Goal: Obtain resource: Obtain resource

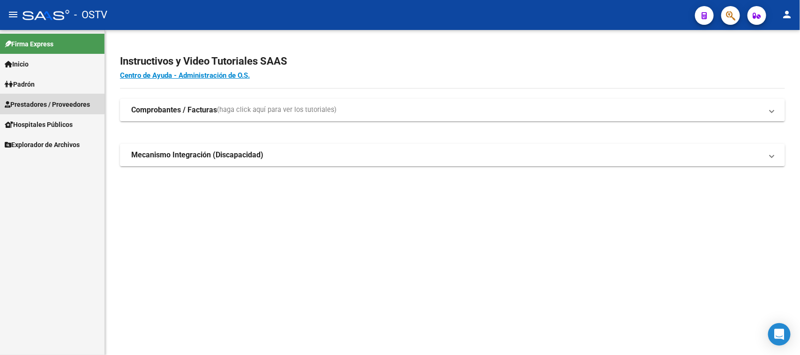
click at [52, 102] on span "Prestadores / Proveedores" at bounding box center [47, 104] width 85 height 10
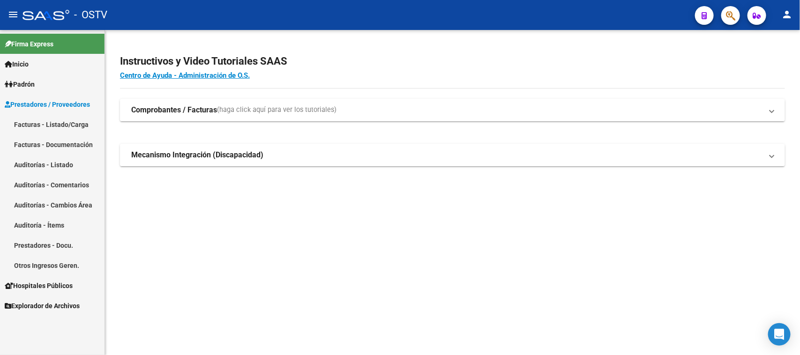
click at [48, 162] on link "Auditorías - Listado" at bounding box center [52, 165] width 105 height 20
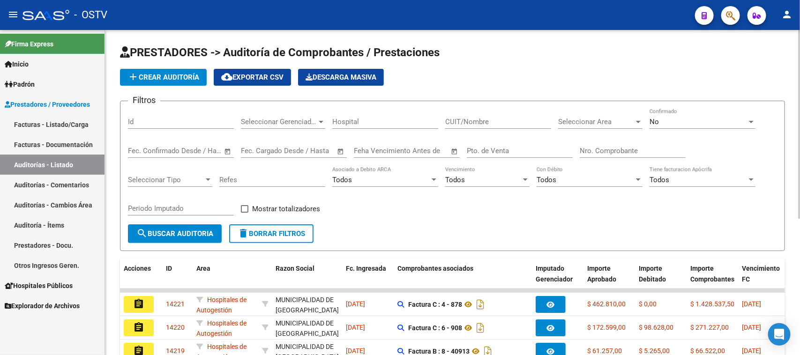
click at [622, 147] on input "Nro. Comprobante" at bounding box center [633, 151] width 106 height 8
click at [686, 125] on div "No" at bounding box center [699, 122] width 98 height 8
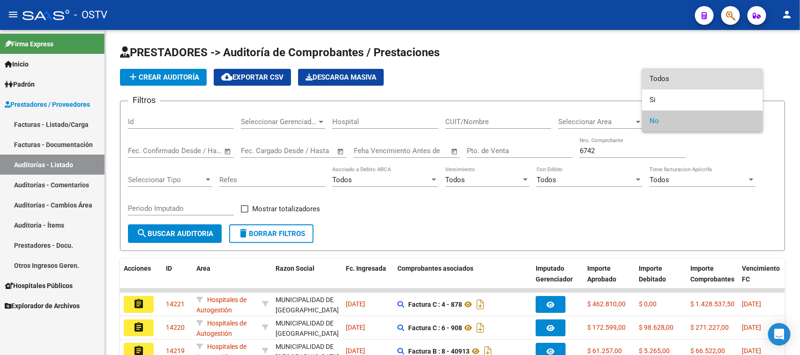
click at [653, 78] on span "Todos" at bounding box center [703, 78] width 106 height 21
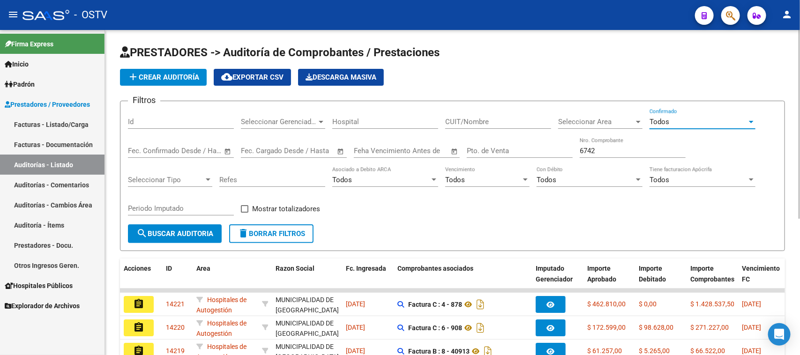
click at [207, 235] on span "search Buscar Auditoria" at bounding box center [174, 234] width 77 height 8
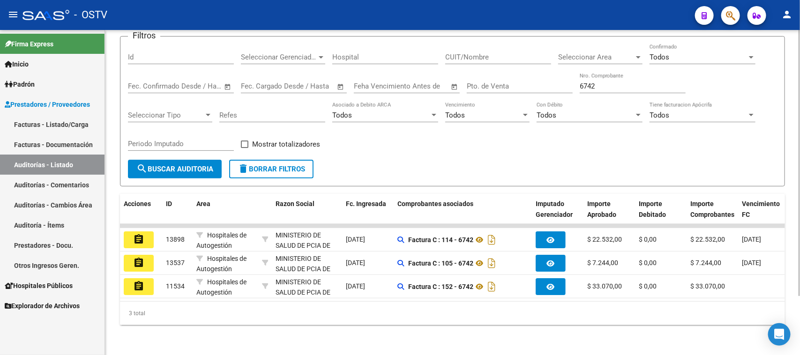
scroll to position [72, 0]
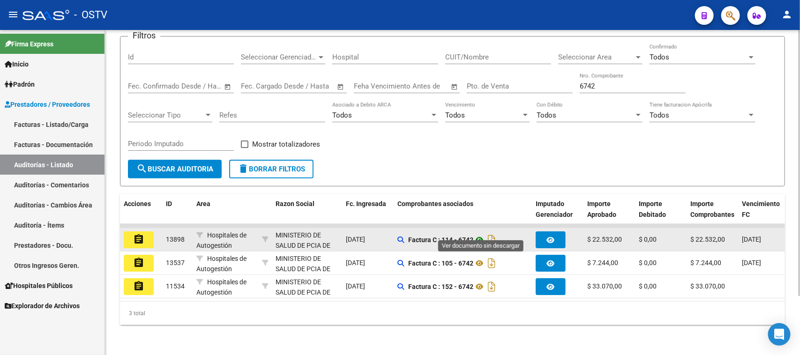
click at [481, 234] on icon at bounding box center [480, 239] width 12 height 11
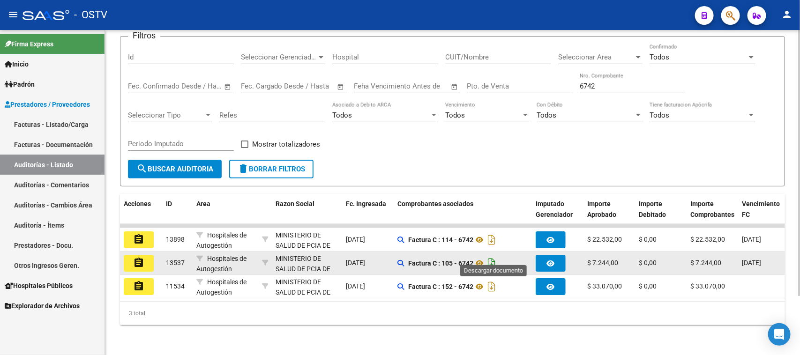
click at [492, 256] on icon "Descargar documento" at bounding box center [492, 263] width 12 height 15
click at [481, 258] on icon at bounding box center [480, 263] width 12 height 11
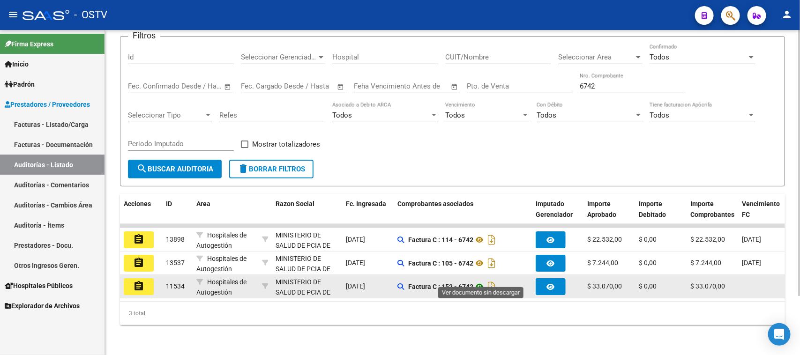
click at [483, 281] on icon at bounding box center [480, 286] width 12 height 11
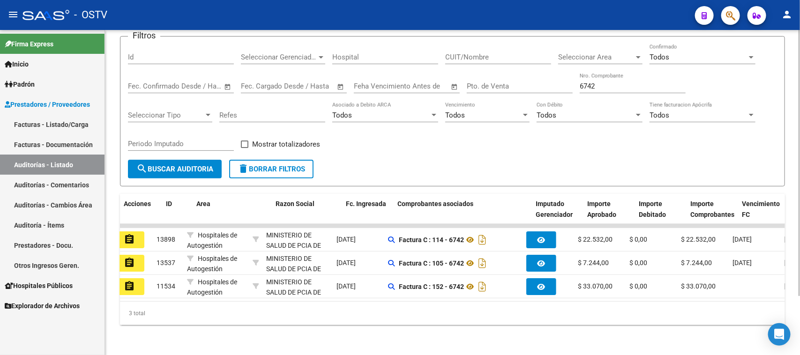
scroll to position [0, 0]
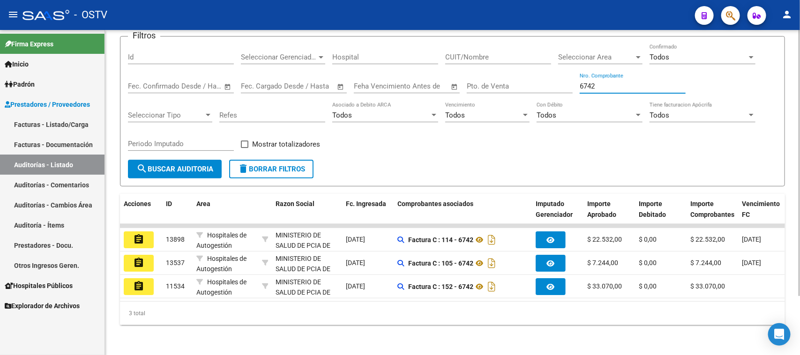
drag, startPoint x: 600, startPoint y: 76, endPoint x: 587, endPoint y: 76, distance: 13.1
click at [587, 82] on input "6742" at bounding box center [633, 86] width 106 height 8
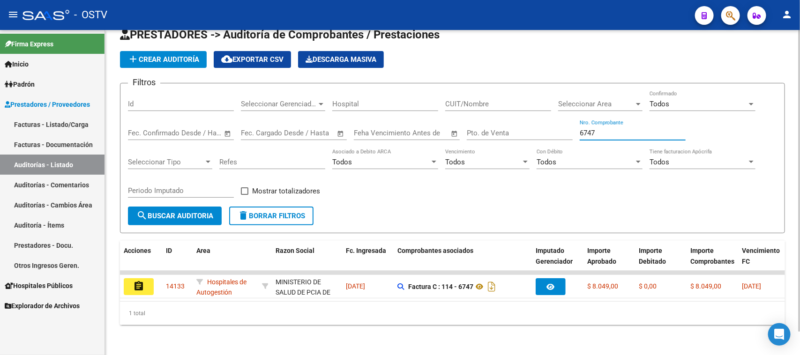
drag, startPoint x: 606, startPoint y: 121, endPoint x: 552, endPoint y: 121, distance: 53.9
click at [568, 121] on div "Filtros Id Seleccionar Gerenciador Seleccionar Gerenciador Hospital CUIT/Nombre…" at bounding box center [452, 149] width 649 height 116
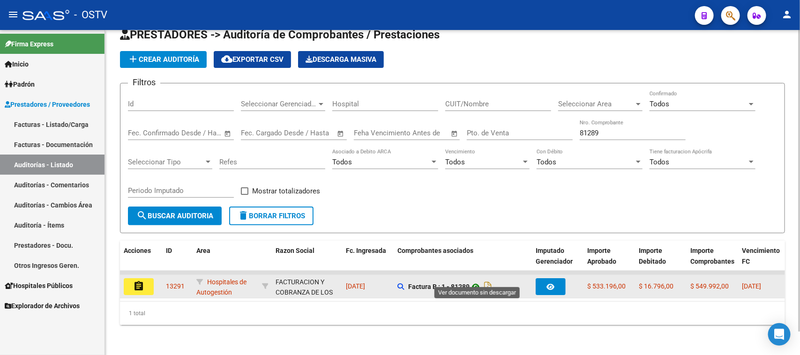
click at [479, 281] on icon at bounding box center [476, 286] width 12 height 11
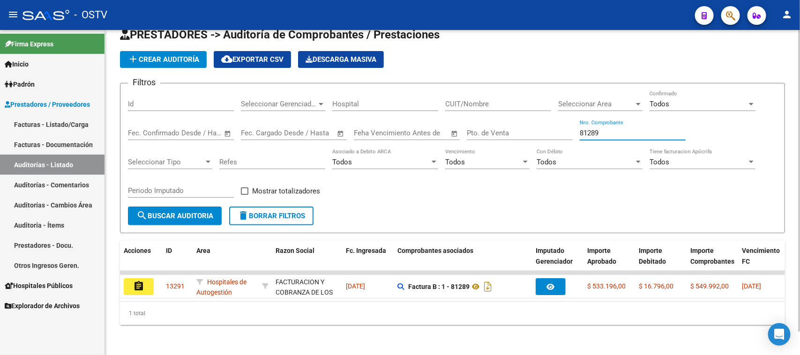
drag, startPoint x: 557, startPoint y: 122, endPoint x: 542, endPoint y: 122, distance: 15.0
click at [542, 122] on div "Filtros Id Seleccionar Gerenciador Seleccionar Gerenciador Hospital CUIT/Nombre…" at bounding box center [452, 149] width 649 height 116
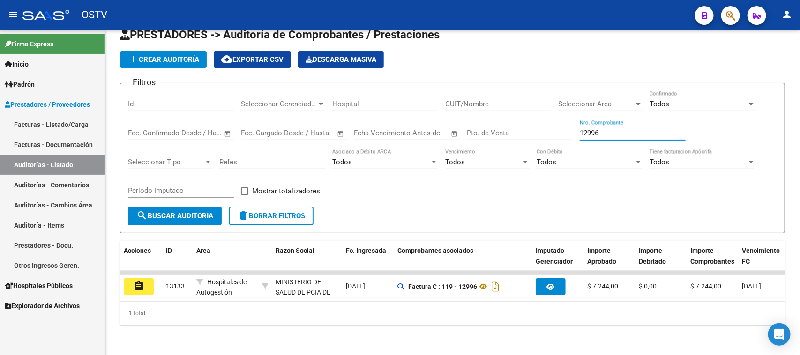
type input "12996"
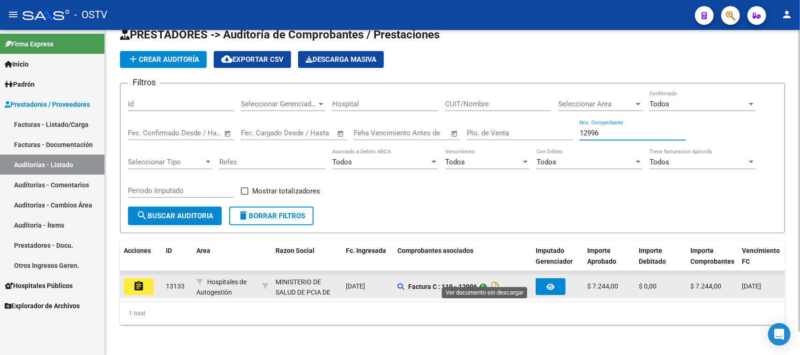
click at [485, 281] on icon at bounding box center [483, 286] width 12 height 11
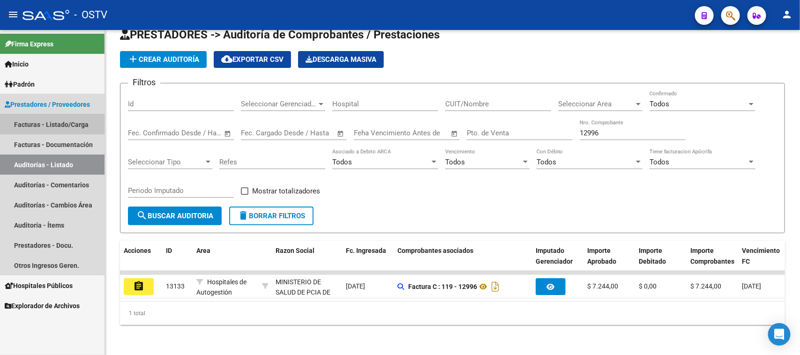
click at [68, 122] on link "Facturas - Listado/Carga" at bounding box center [52, 124] width 105 height 20
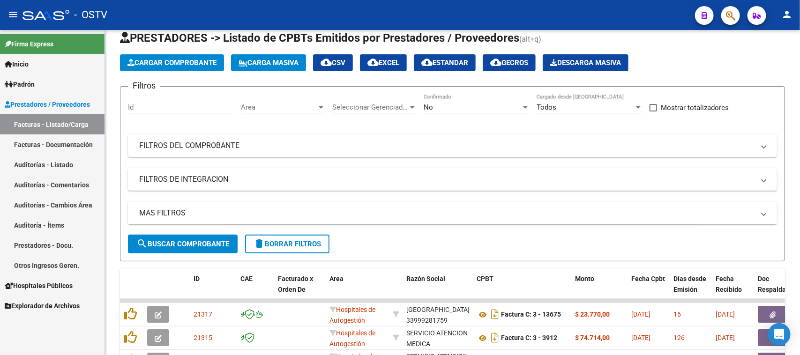
click at [444, 151] on mat-panel-title "FILTROS DEL COMPROBANTE" at bounding box center [447, 146] width 616 height 10
click at [444, 112] on div "No" at bounding box center [473, 107] width 98 height 8
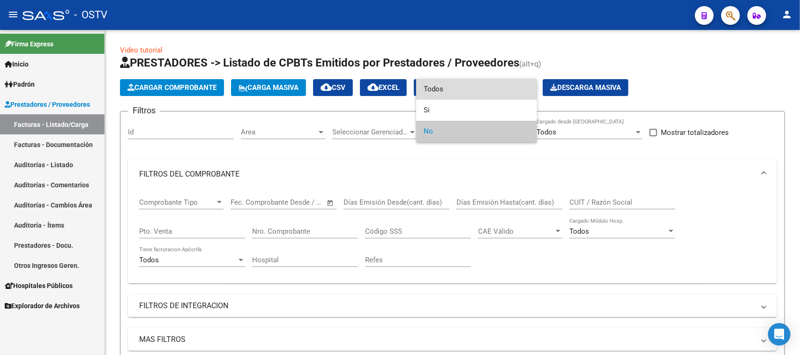
click at [439, 83] on span "Todos" at bounding box center [477, 89] width 106 height 21
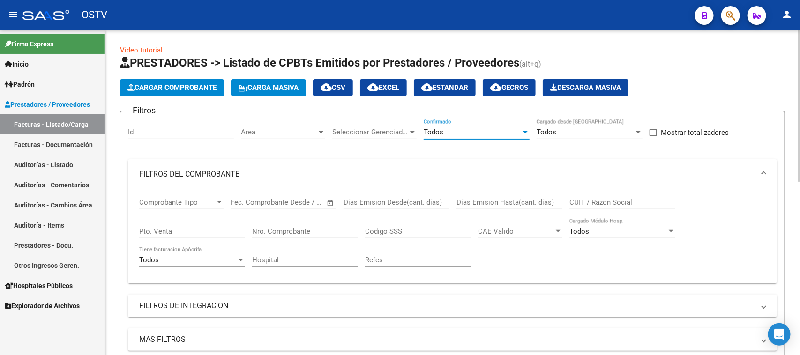
click at [296, 227] on input "Nro. Comprobante" at bounding box center [305, 231] width 106 height 8
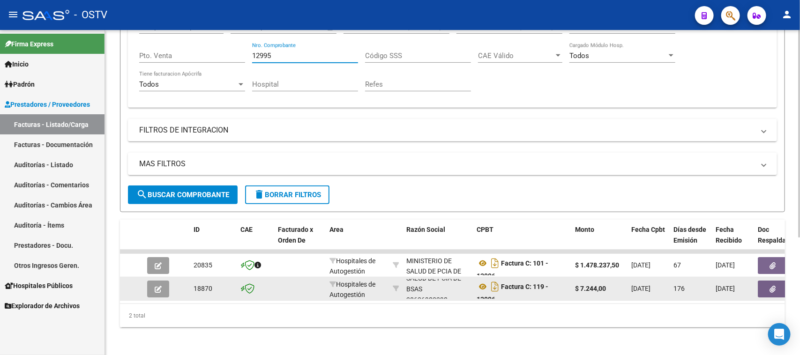
scroll to position [23, 0]
click at [483, 285] on icon at bounding box center [483, 286] width 12 height 11
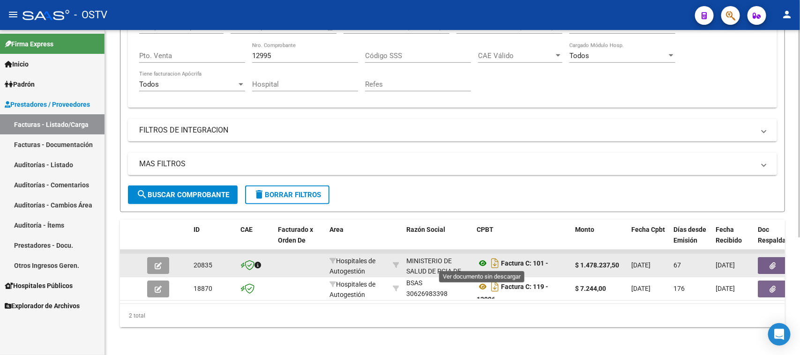
click at [482, 261] on icon at bounding box center [483, 263] width 12 height 11
drag, startPoint x: 516, startPoint y: 261, endPoint x: 539, endPoint y: 271, distance: 25.3
click at [539, 271] on div "Factura C: 101 - 12996" at bounding box center [522, 266] width 91 height 20
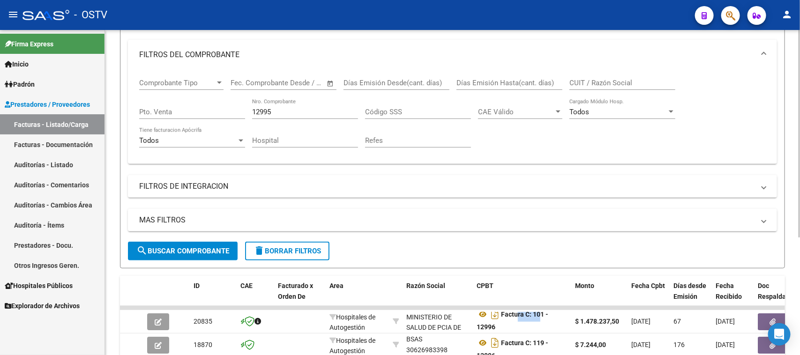
scroll to position [117, 0]
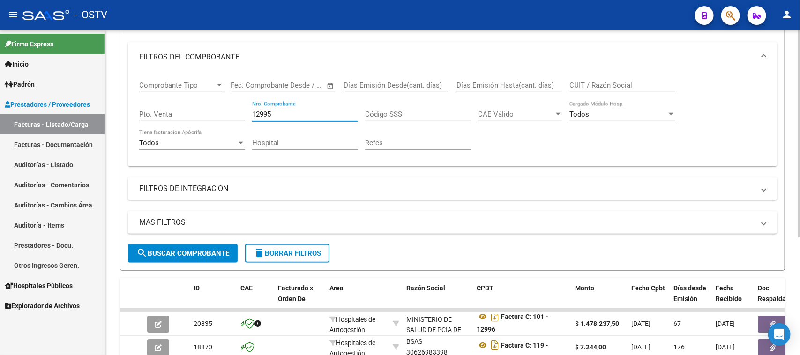
click at [298, 113] on input "12995" at bounding box center [305, 114] width 106 height 8
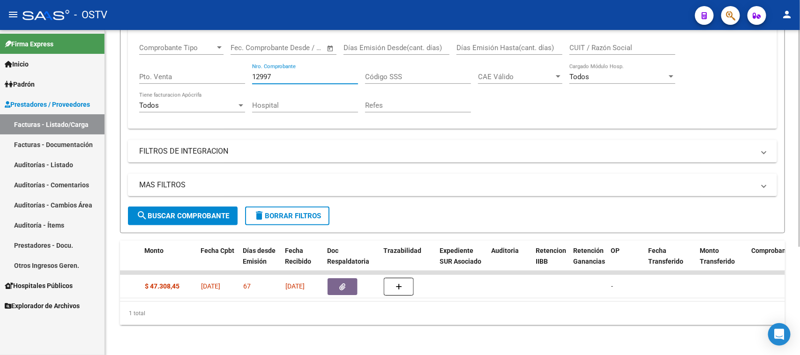
scroll to position [0, 0]
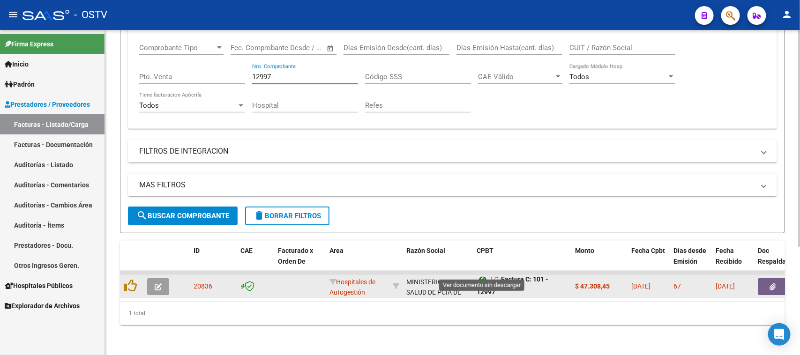
type input "12997"
click at [484, 274] on icon at bounding box center [483, 279] width 12 height 11
click at [769, 279] on button "button" at bounding box center [773, 287] width 30 height 17
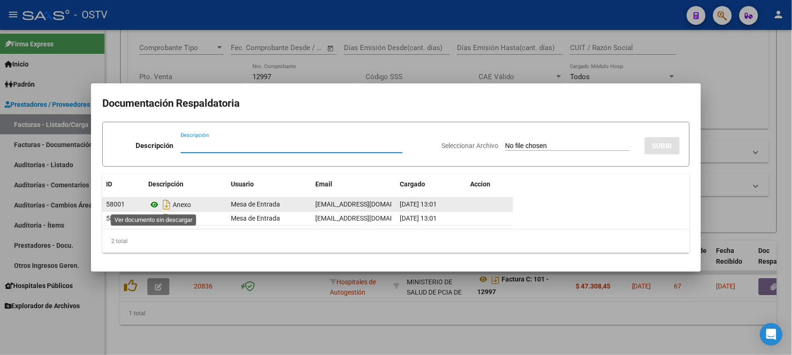
click at [154, 204] on icon at bounding box center [154, 204] width 12 height 11
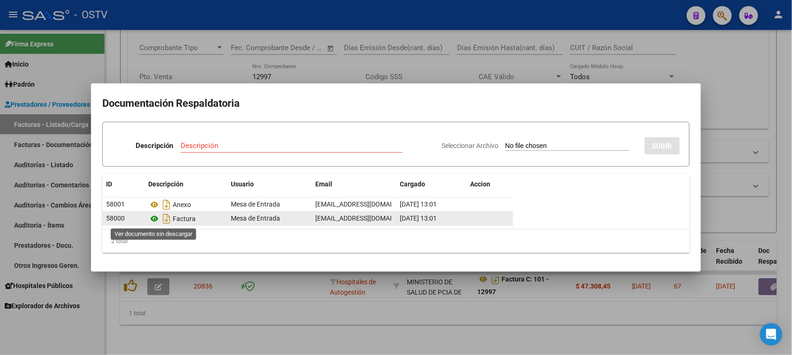
click at [155, 219] on icon at bounding box center [154, 218] width 12 height 11
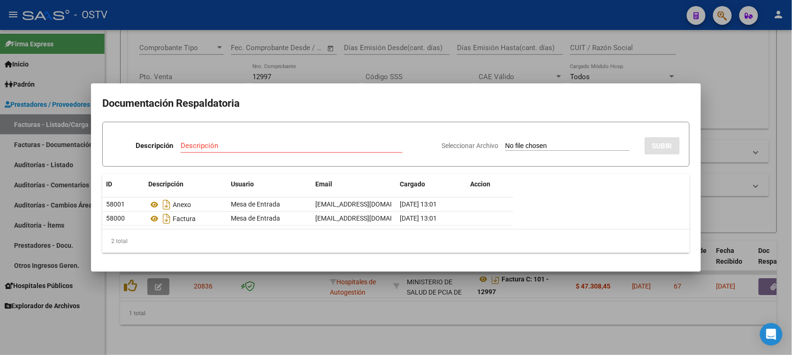
click at [498, 313] on div at bounding box center [396, 177] width 792 height 355
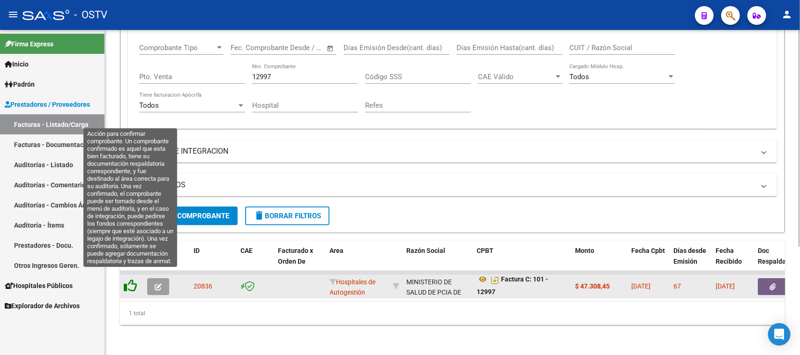
click at [129, 279] on icon at bounding box center [130, 285] width 13 height 13
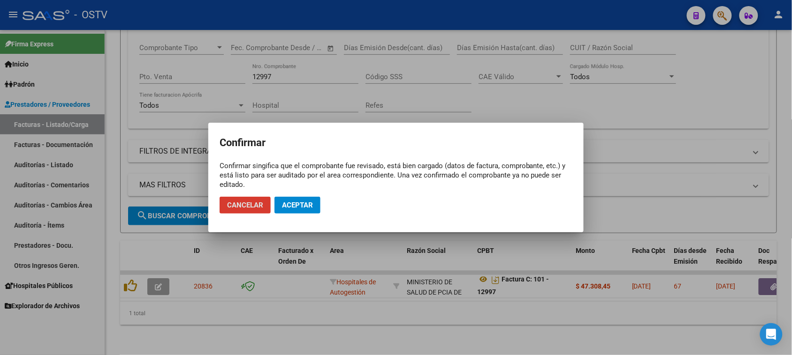
click at [297, 209] on span "Aceptar" at bounding box center [297, 205] width 31 height 8
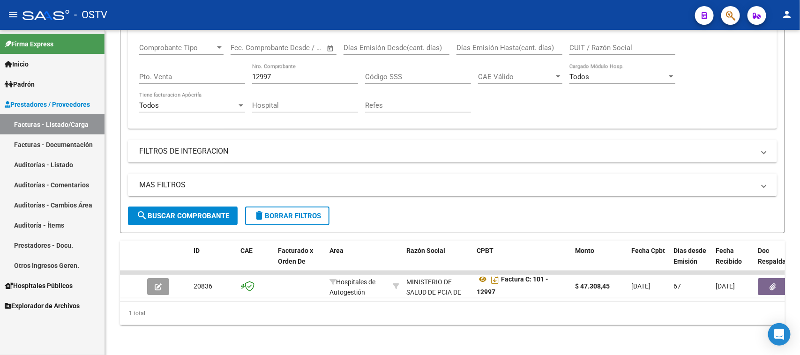
click at [54, 164] on link "Auditorías - Listado" at bounding box center [52, 165] width 105 height 20
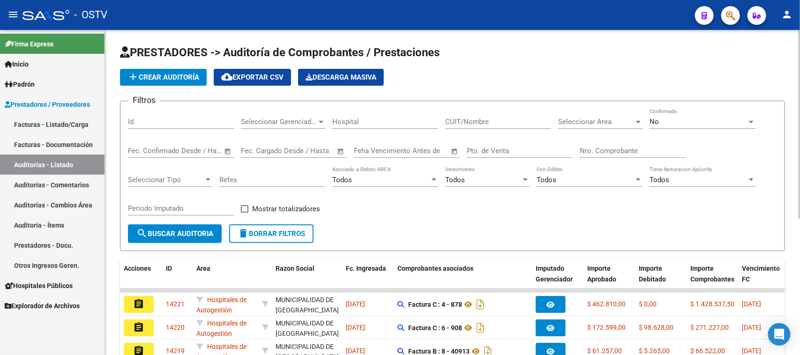
click at [613, 151] on input "Nro. Comprobante" at bounding box center [633, 151] width 106 height 8
type input "13018"
click at [673, 119] on div "No" at bounding box center [699, 122] width 98 height 8
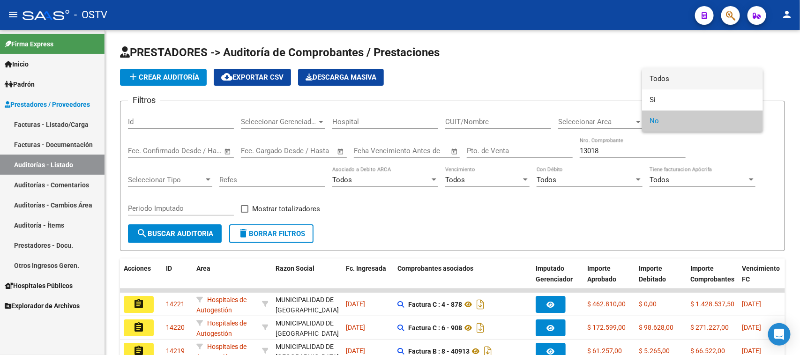
click at [664, 83] on span "Todos" at bounding box center [703, 78] width 106 height 21
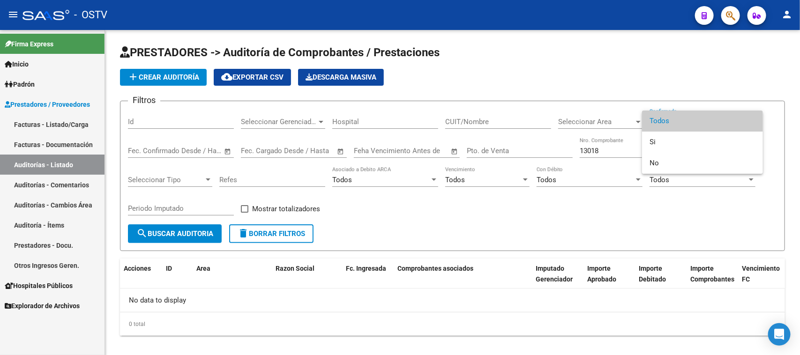
click at [59, 125] on div at bounding box center [400, 177] width 800 height 355
click at [59, 125] on link "Facturas - Listado/Carga" at bounding box center [52, 124] width 105 height 20
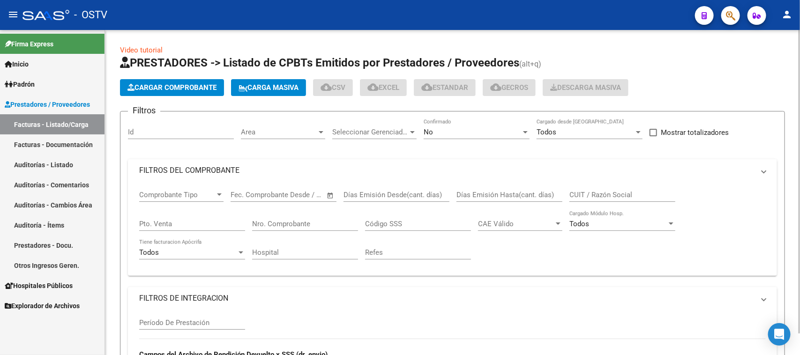
click at [468, 138] on div "No Confirmado" at bounding box center [477, 129] width 106 height 20
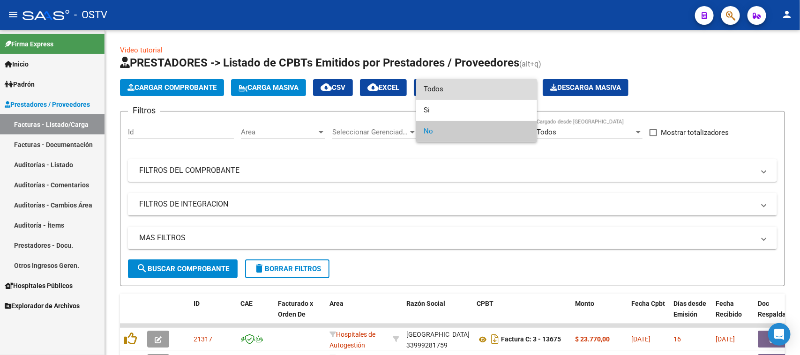
click at [458, 95] on span "Todos" at bounding box center [477, 89] width 106 height 21
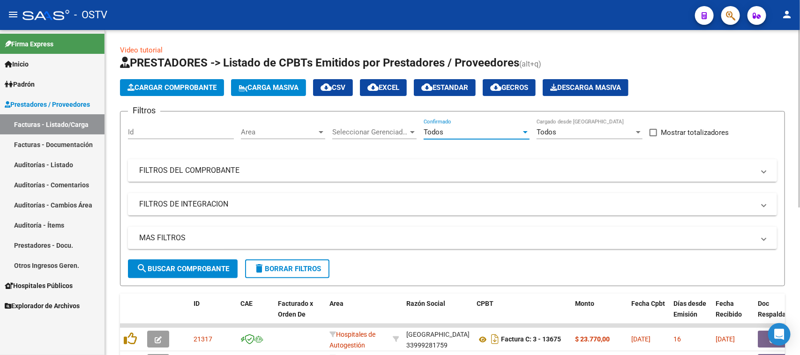
click at [408, 172] on mat-panel-title "FILTROS DEL COMPROBANTE" at bounding box center [447, 171] width 616 height 10
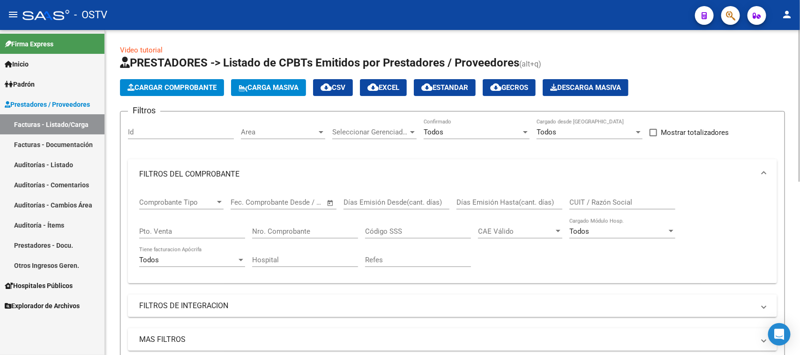
click at [306, 231] on input "Nro. Comprobante" at bounding box center [305, 231] width 106 height 8
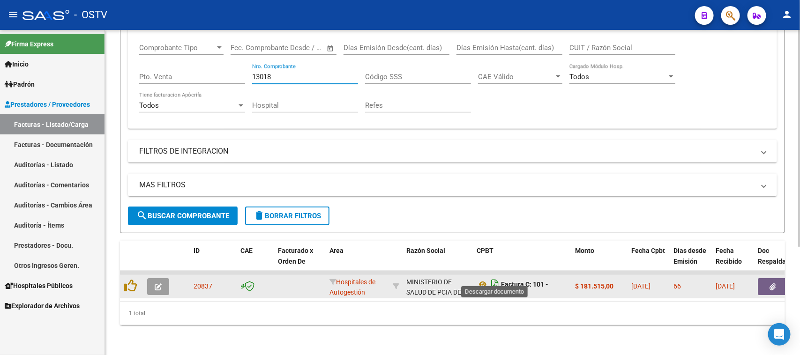
scroll to position [5, 0]
click at [481, 275] on datatable-body-cell "Factura C: 101 - 13018" at bounding box center [522, 286] width 98 height 23
click at [481, 274] on icon at bounding box center [483, 279] width 12 height 11
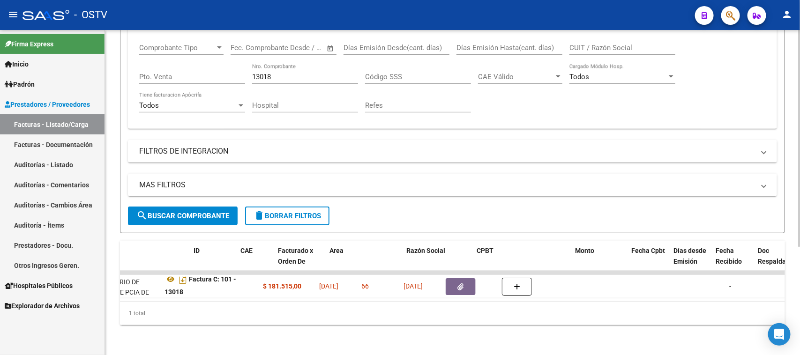
scroll to position [0, 0]
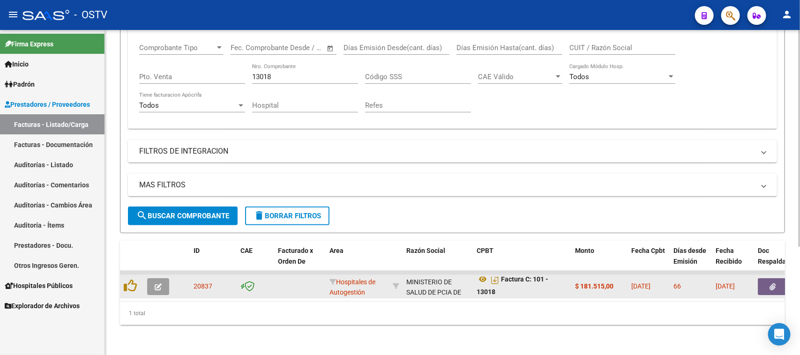
click at [764, 280] on button "button" at bounding box center [773, 287] width 30 height 17
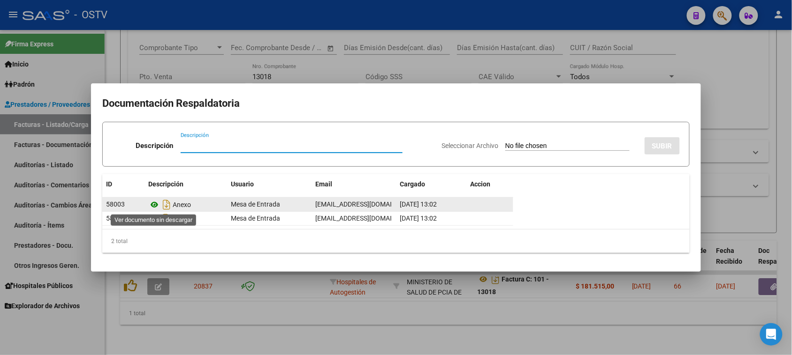
click at [153, 205] on icon at bounding box center [154, 204] width 12 height 11
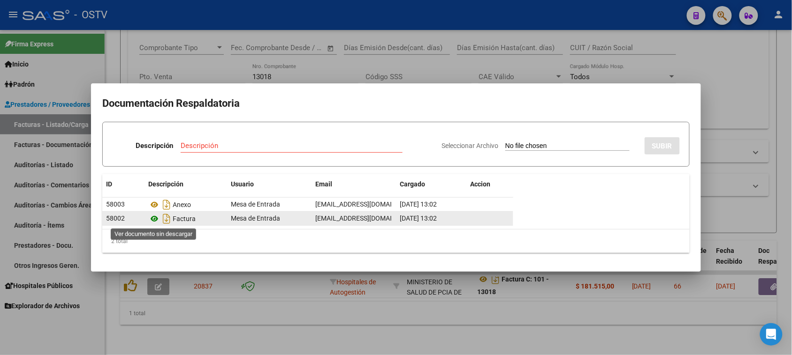
click at [155, 219] on icon at bounding box center [154, 218] width 12 height 11
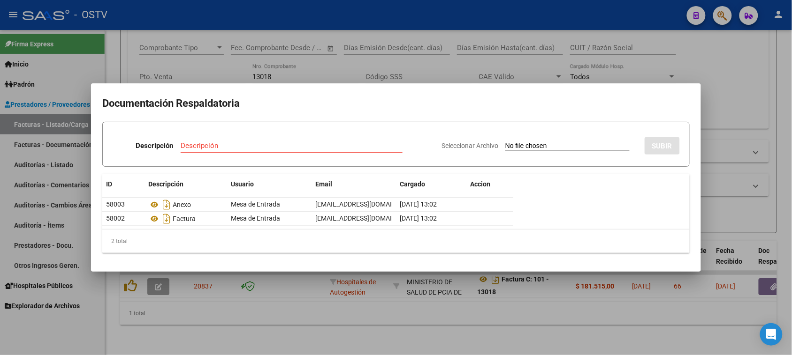
click at [339, 293] on div at bounding box center [396, 177] width 792 height 355
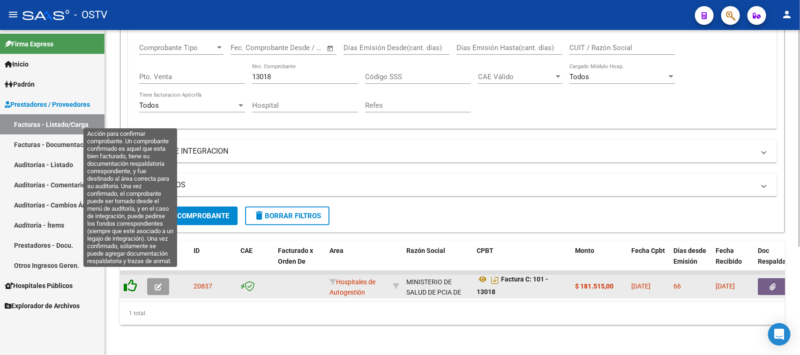
click at [133, 279] on icon at bounding box center [130, 285] width 13 height 13
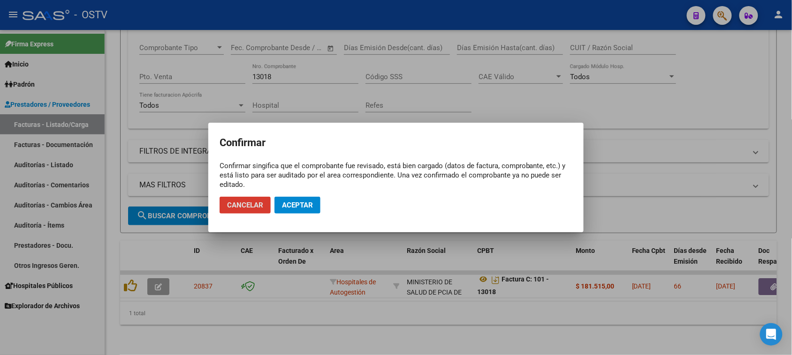
click at [296, 204] on span "Aceptar" at bounding box center [297, 205] width 31 height 8
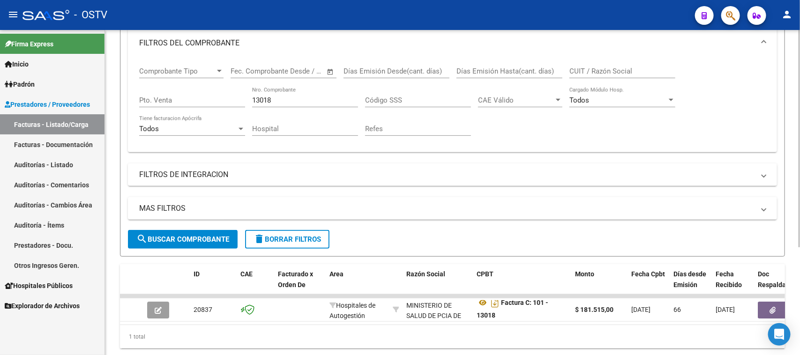
scroll to position [103, 0]
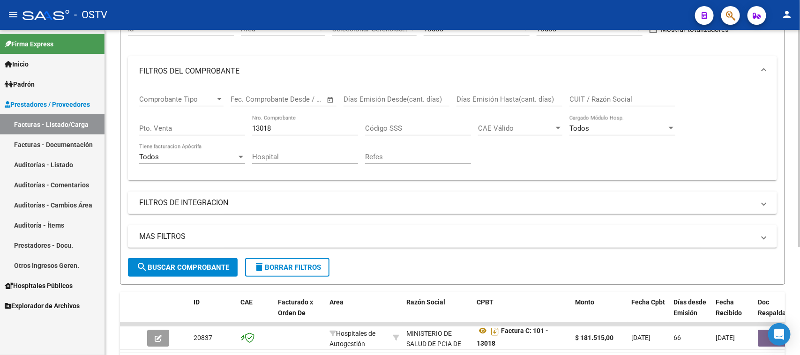
click at [275, 127] on input "13018" at bounding box center [305, 128] width 106 height 8
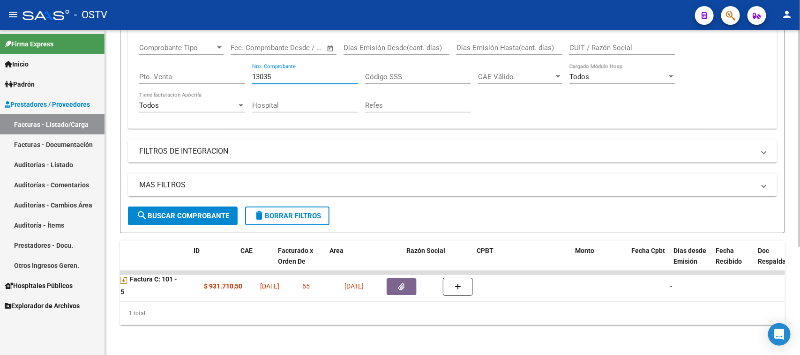
scroll to position [0, 0]
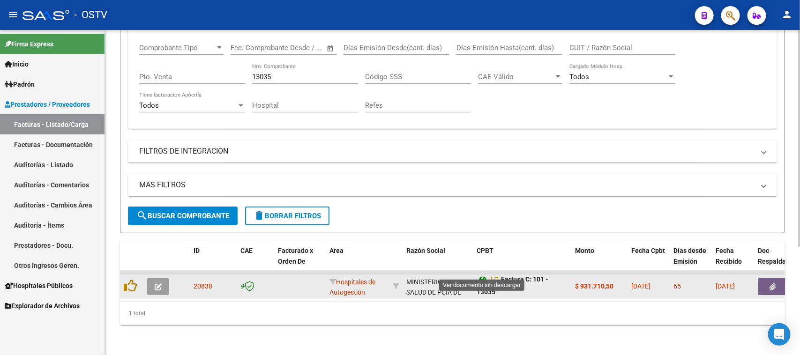
click at [482, 274] on icon at bounding box center [483, 279] width 12 height 11
click at [777, 284] on button "button" at bounding box center [773, 287] width 30 height 17
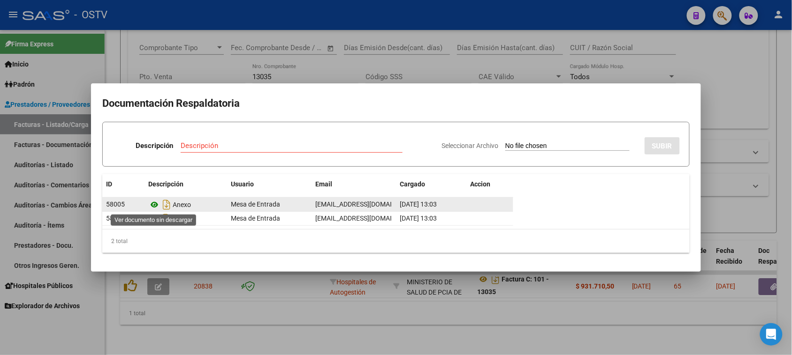
click at [155, 203] on icon at bounding box center [154, 204] width 12 height 11
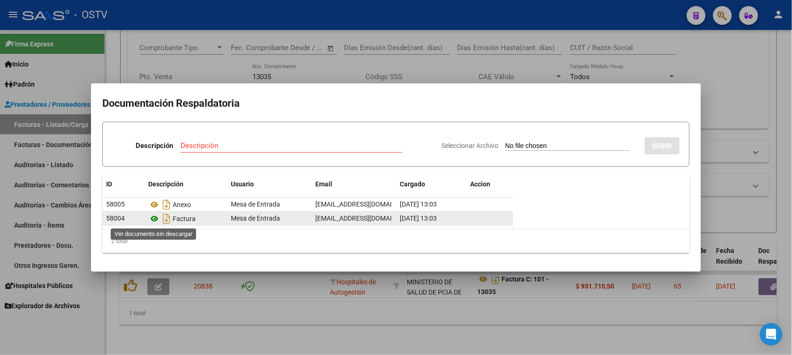
click at [154, 219] on icon at bounding box center [154, 218] width 12 height 11
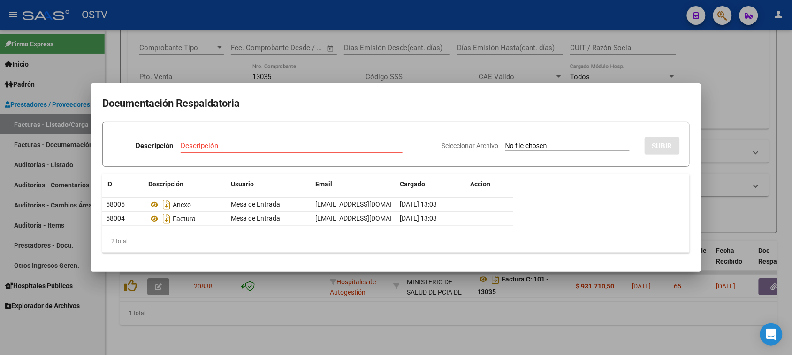
click at [313, 299] on div at bounding box center [396, 177] width 792 height 355
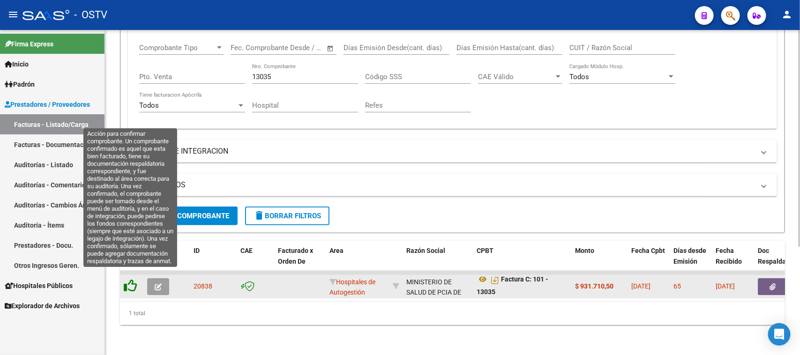
click at [129, 279] on icon at bounding box center [130, 285] width 13 height 13
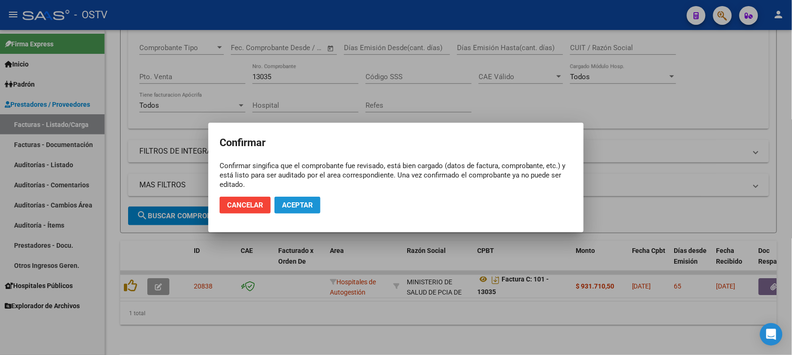
click at [313, 204] on span "Aceptar" at bounding box center [297, 205] width 31 height 8
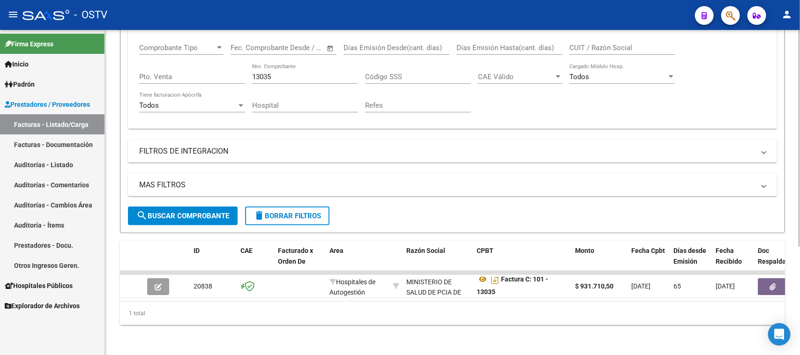
click at [275, 73] on input "13035" at bounding box center [305, 77] width 106 height 8
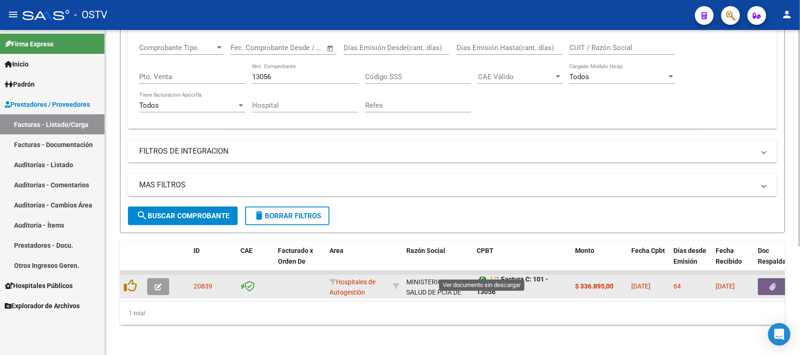
click at [482, 274] on icon at bounding box center [483, 279] width 12 height 11
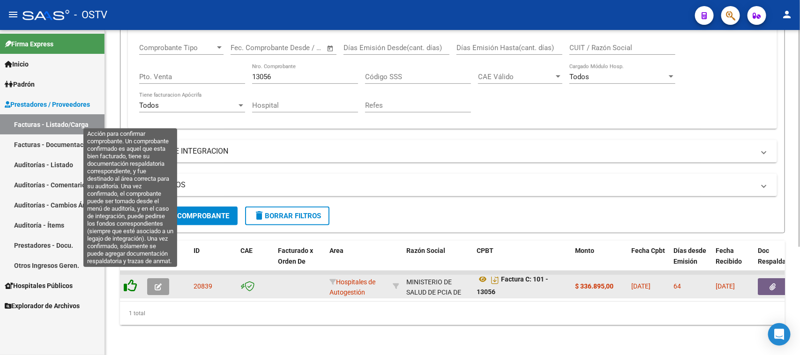
click at [133, 279] on icon at bounding box center [130, 285] width 13 height 13
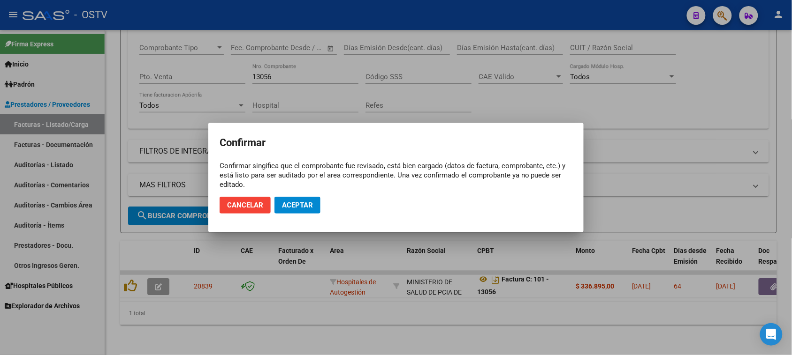
click at [392, 307] on div at bounding box center [396, 177] width 792 height 355
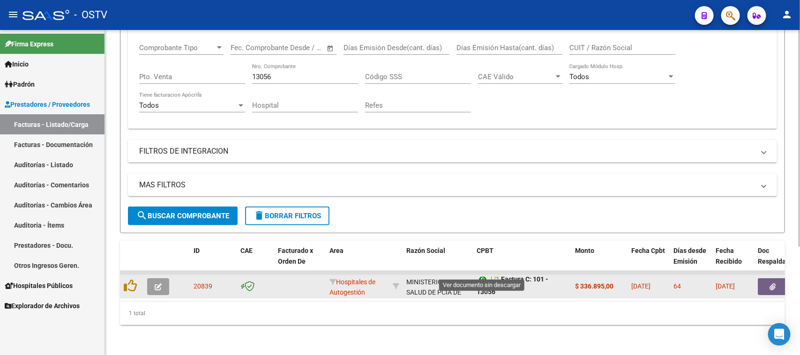
click at [484, 274] on icon at bounding box center [483, 279] width 12 height 11
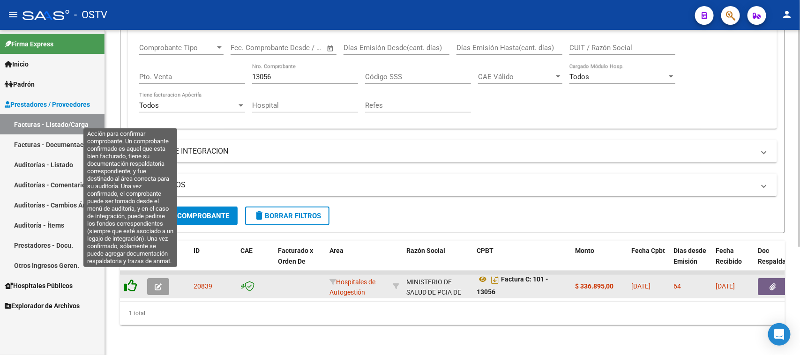
click at [129, 279] on icon at bounding box center [130, 285] width 13 height 13
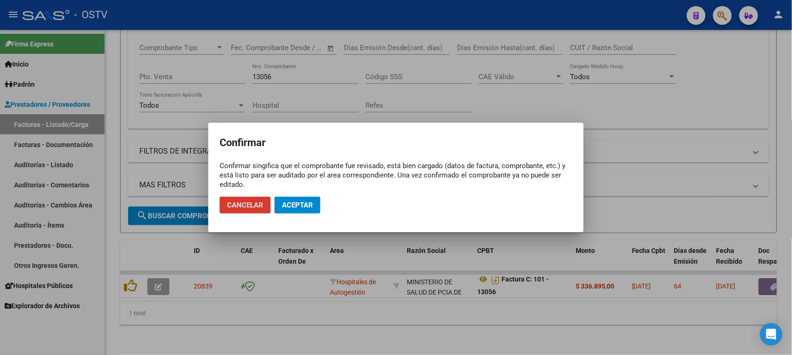
click at [305, 200] on button "Aceptar" at bounding box center [297, 205] width 46 height 17
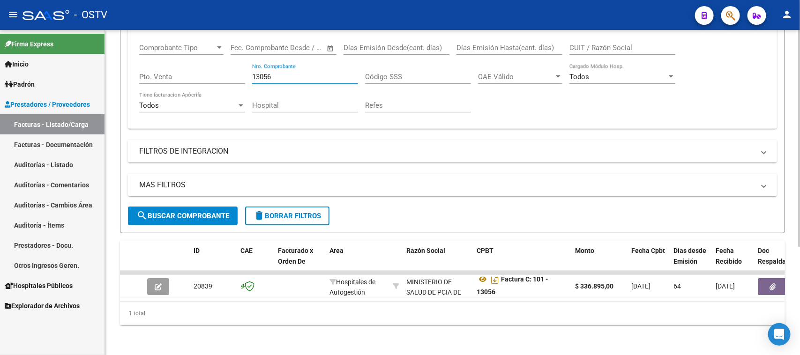
drag, startPoint x: 273, startPoint y: 67, endPoint x: 261, endPoint y: 67, distance: 11.7
click at [261, 73] on input "13056" at bounding box center [305, 77] width 106 height 8
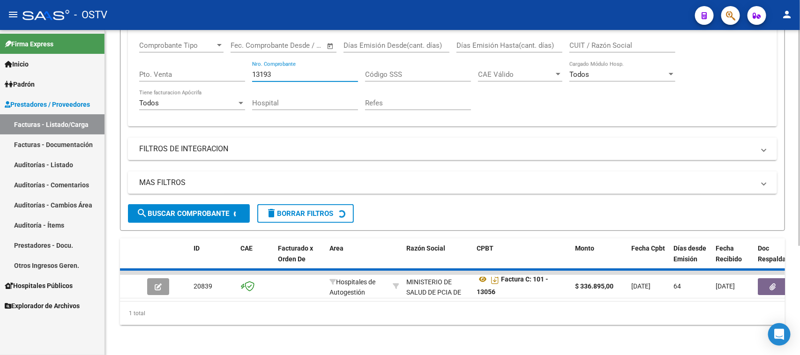
scroll to position [145, 0]
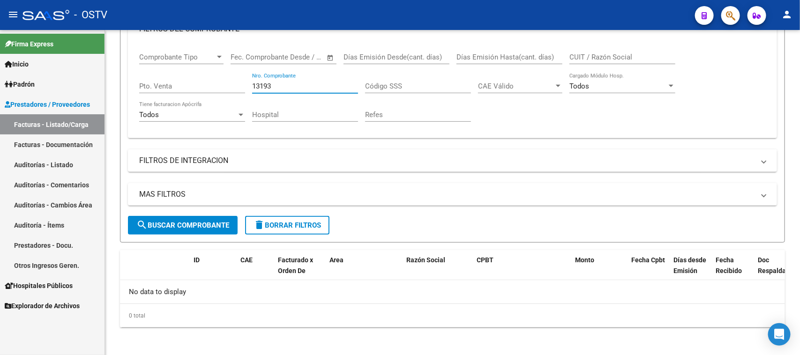
type input "13193"
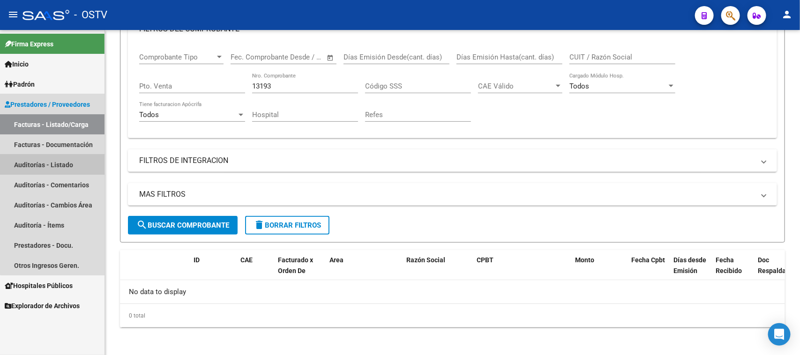
click at [69, 165] on link "Auditorías - Listado" at bounding box center [52, 165] width 105 height 20
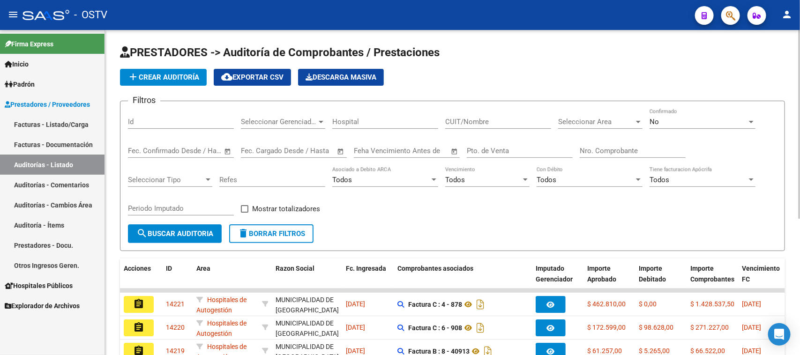
click at [665, 122] on div "No" at bounding box center [699, 122] width 98 height 8
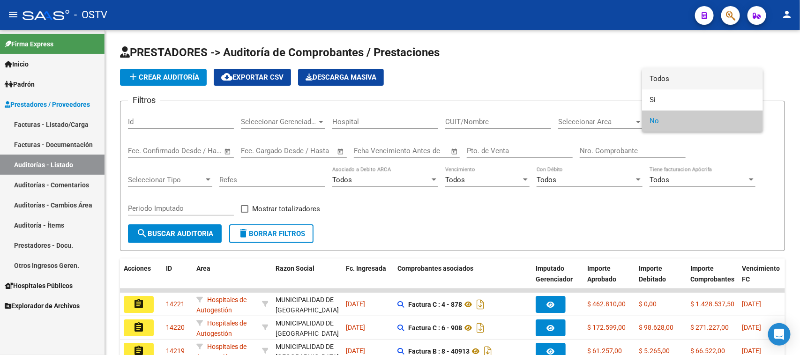
click at [666, 81] on span "Todos" at bounding box center [703, 78] width 106 height 21
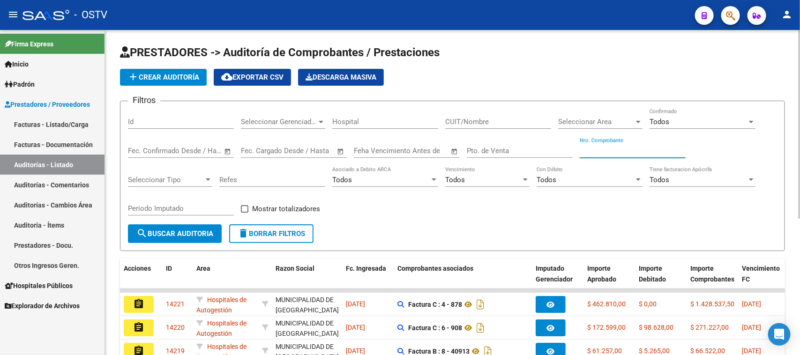
click at [629, 149] on input "Nro. Comprobante" at bounding box center [633, 151] width 106 height 8
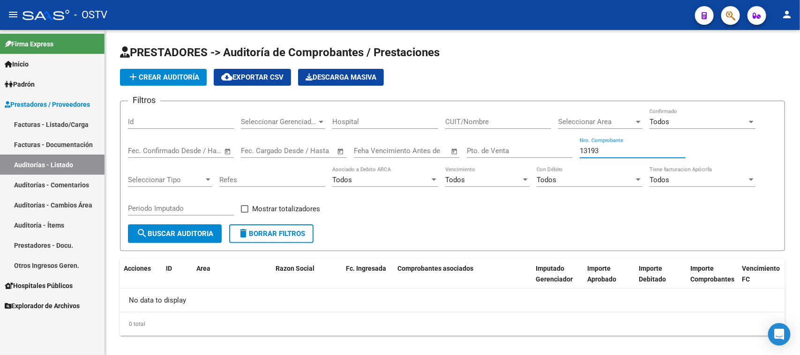
type input "13193"
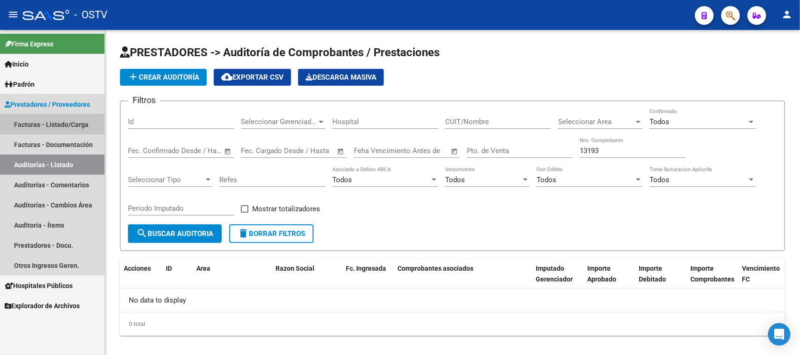
click at [57, 122] on link "Facturas - Listado/Carga" at bounding box center [52, 124] width 105 height 20
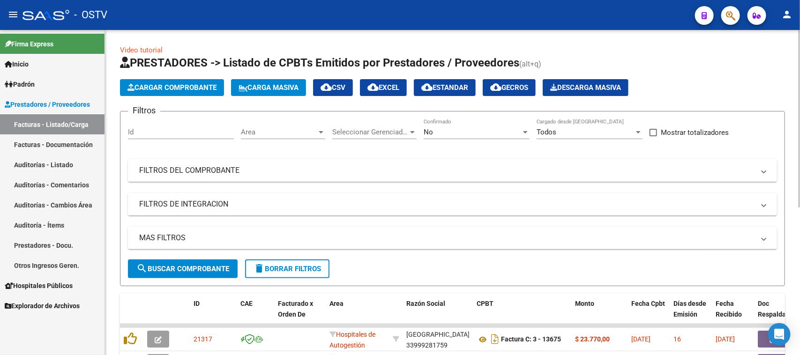
click at [437, 131] on div "No" at bounding box center [473, 132] width 98 height 8
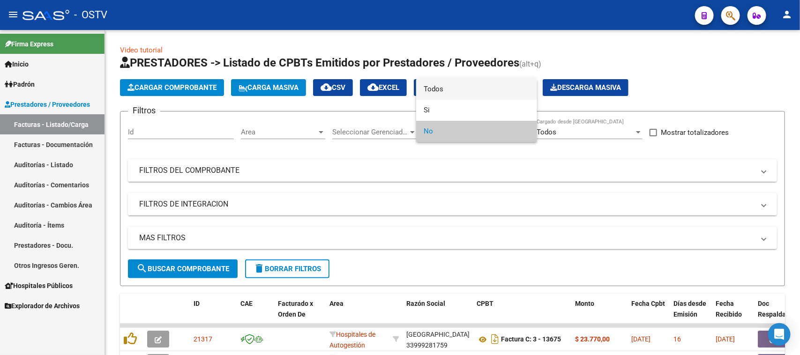
click at [441, 92] on span "Todos" at bounding box center [477, 89] width 106 height 21
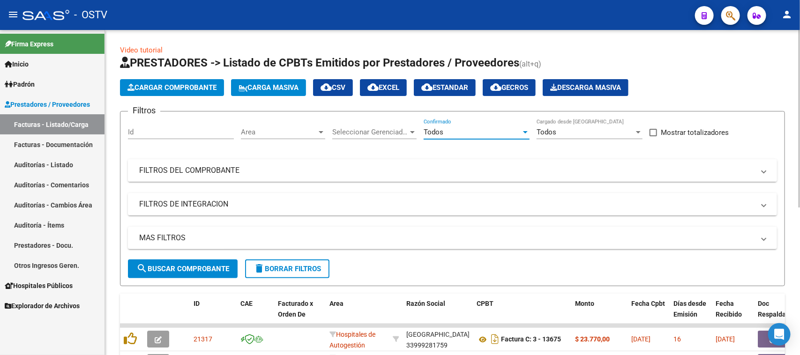
click at [387, 174] on mat-panel-title "FILTROS DEL COMPROBANTE" at bounding box center [447, 171] width 616 height 10
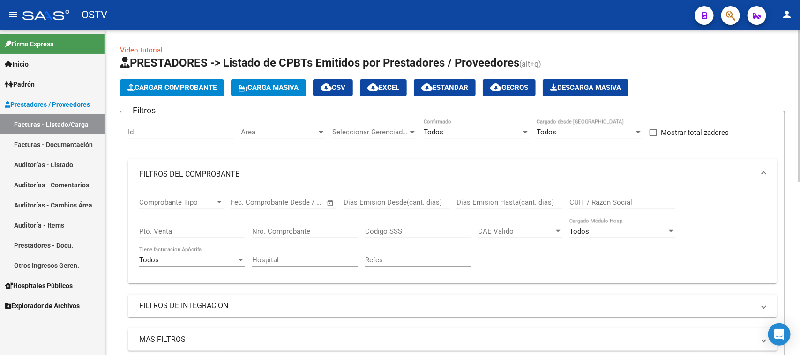
click at [313, 228] on input "Nro. Comprobante" at bounding box center [305, 231] width 106 height 8
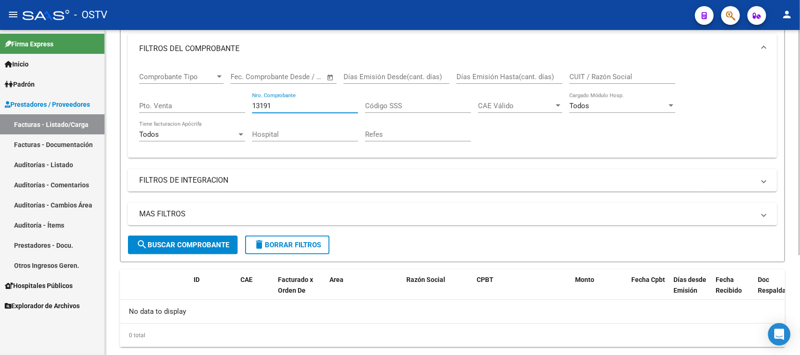
scroll to position [145, 0]
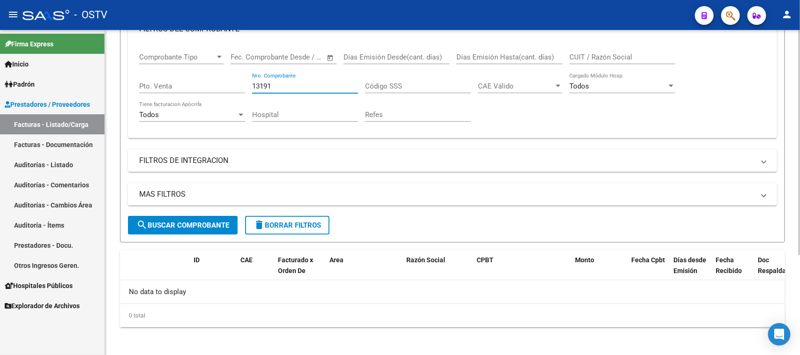
drag, startPoint x: 275, startPoint y: 85, endPoint x: 259, endPoint y: 85, distance: 15.5
click at [259, 85] on input "13191" at bounding box center [305, 86] width 106 height 8
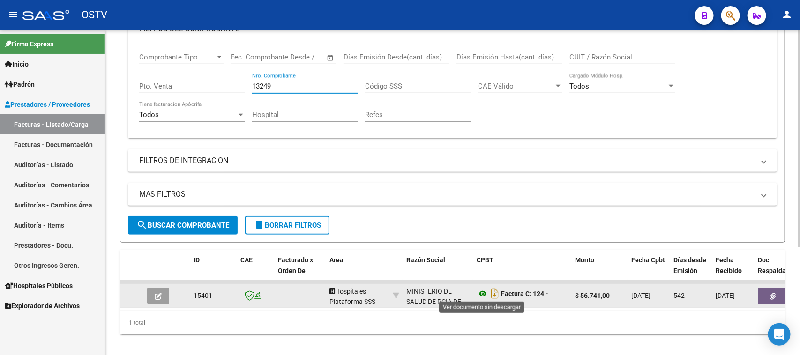
type input "13249"
click at [483, 291] on icon at bounding box center [483, 293] width 12 height 11
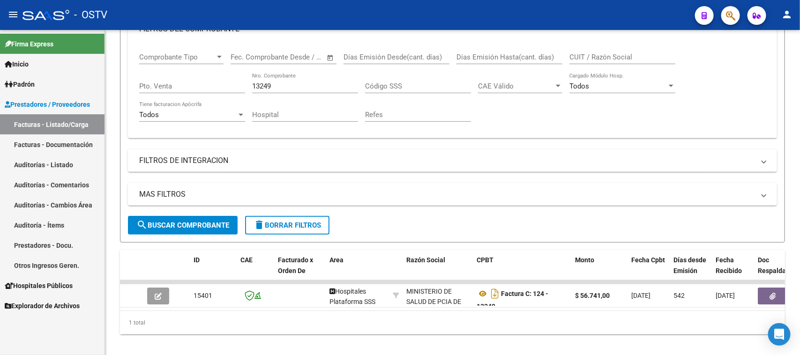
click at [61, 166] on link "Auditorías - Listado" at bounding box center [52, 165] width 105 height 20
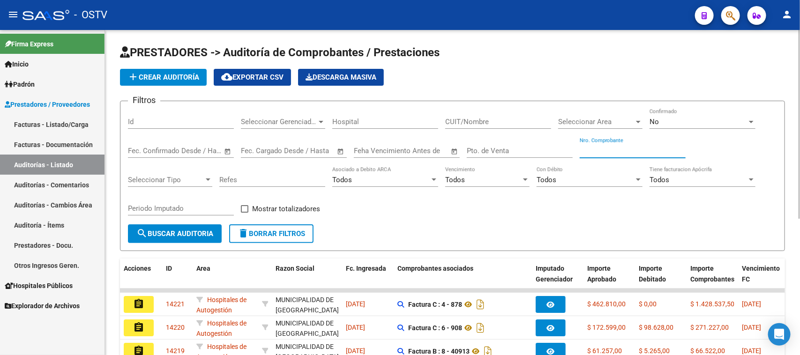
click at [592, 150] on input "Nro. Comprobante" at bounding box center [633, 151] width 106 height 8
type input "13249"
click at [672, 123] on div "No" at bounding box center [699, 122] width 98 height 8
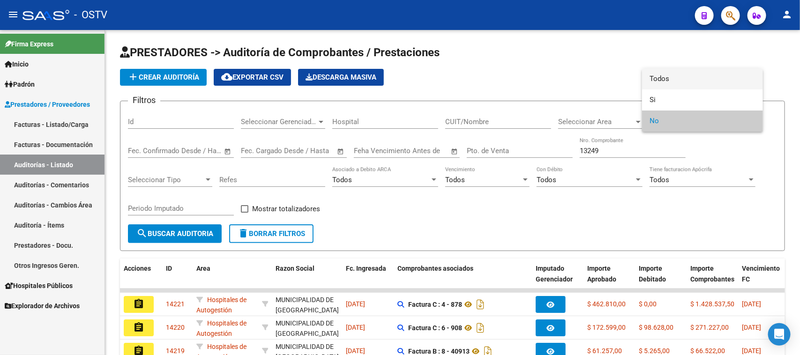
click at [669, 80] on span "Todos" at bounding box center [703, 78] width 106 height 21
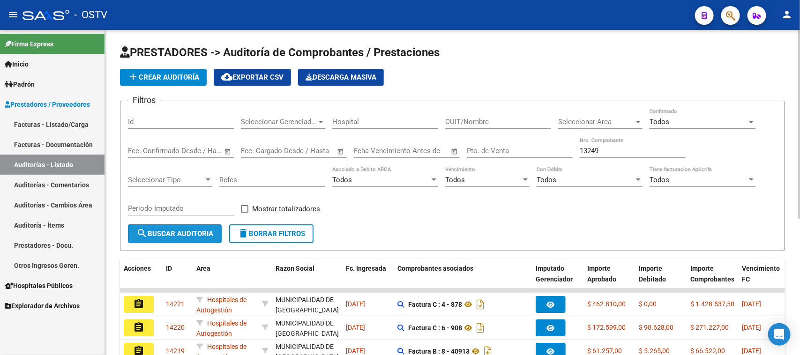
click at [166, 231] on span "search Buscar Auditoria" at bounding box center [174, 234] width 77 height 8
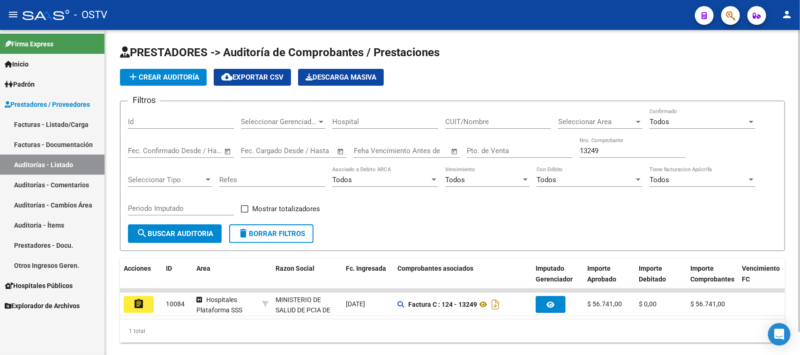
scroll to position [25, 0]
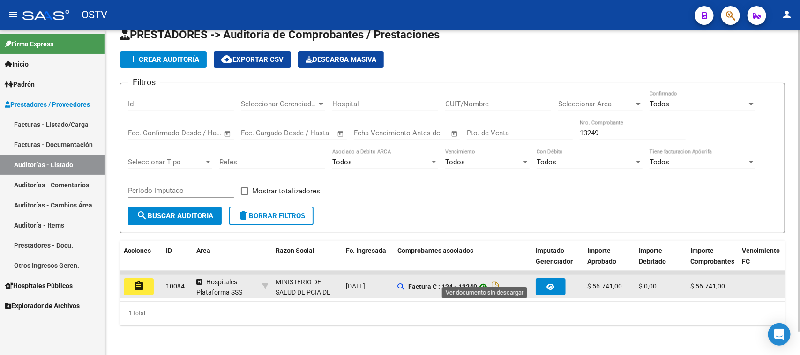
click at [486, 281] on icon at bounding box center [483, 286] width 12 height 11
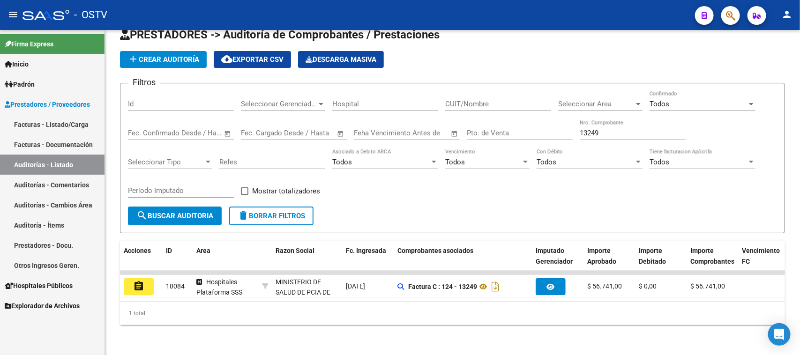
click at [83, 163] on link "Auditorías - Listado" at bounding box center [52, 165] width 105 height 20
click at [531, 129] on input "Pto. de Venta" at bounding box center [520, 133] width 106 height 8
type input "101"
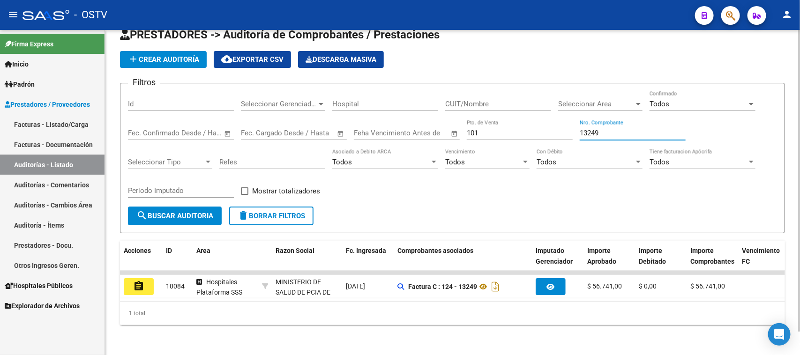
drag, startPoint x: 592, startPoint y: 122, endPoint x: 564, endPoint y: 124, distance: 28.7
click at [564, 124] on div "Filtros Id Seleccionar Gerenciador Seleccionar Gerenciador Hospital CUIT/Nombre…" at bounding box center [452, 149] width 649 height 116
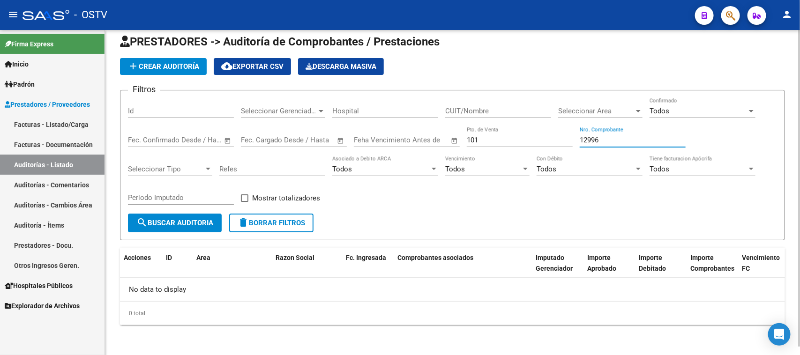
scroll to position [8, 0]
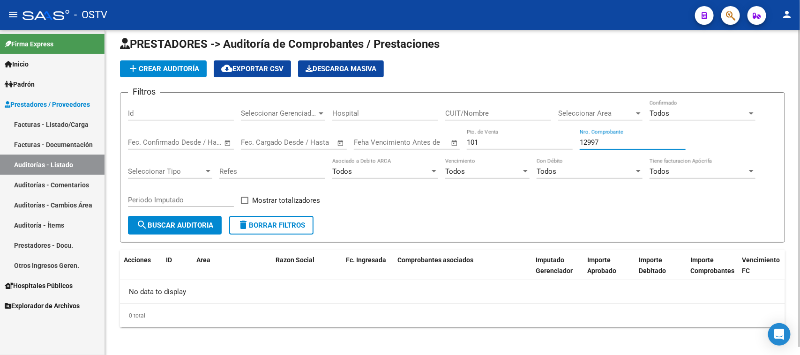
drag, startPoint x: 605, startPoint y: 137, endPoint x: 546, endPoint y: 137, distance: 59.1
click at [546, 137] on div "Filtros Id Seleccionar Gerenciador Seleccionar Gerenciador Hospital CUIT/Nombre…" at bounding box center [452, 158] width 649 height 116
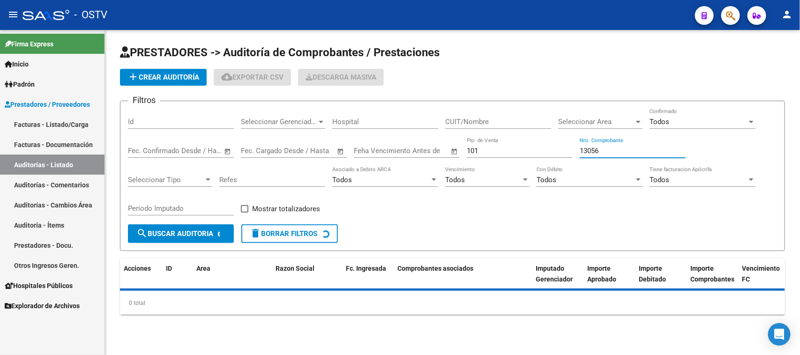
scroll to position [0, 0]
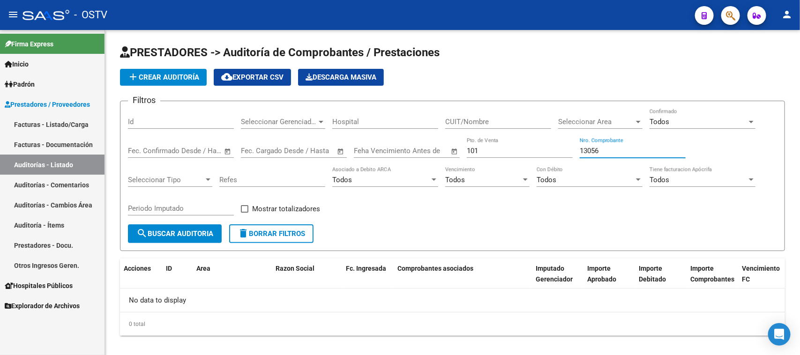
type input "13056"
click at [44, 123] on link "Facturas - Listado/Carga" at bounding box center [52, 124] width 105 height 20
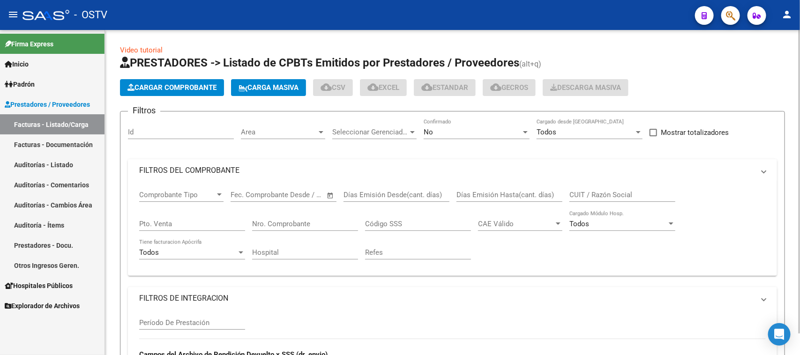
click at [263, 166] on mat-panel-title "FILTROS DEL COMPROBANTE" at bounding box center [447, 171] width 616 height 10
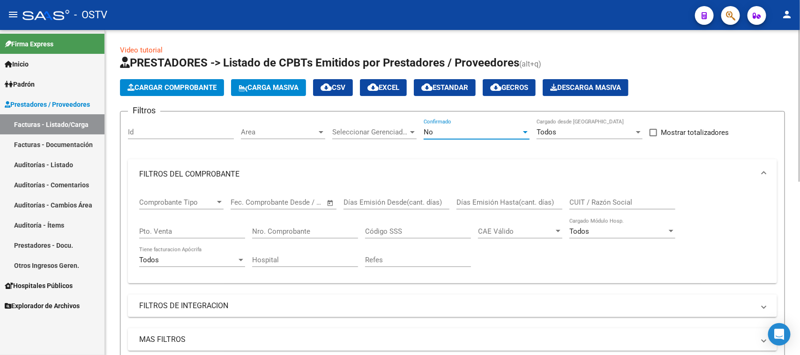
click at [444, 133] on div "No" at bounding box center [473, 132] width 98 height 8
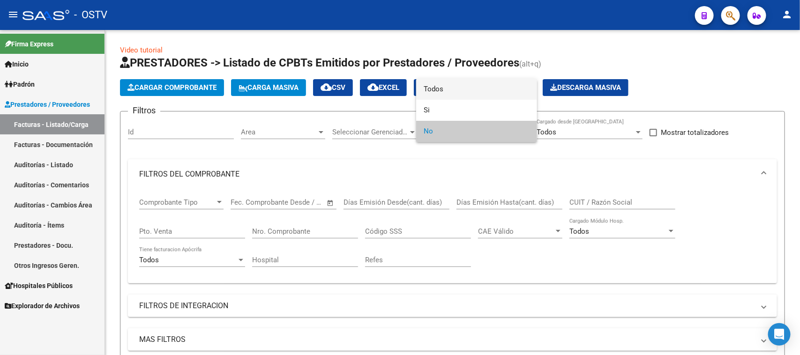
click at [443, 86] on span "Todos" at bounding box center [477, 89] width 106 height 21
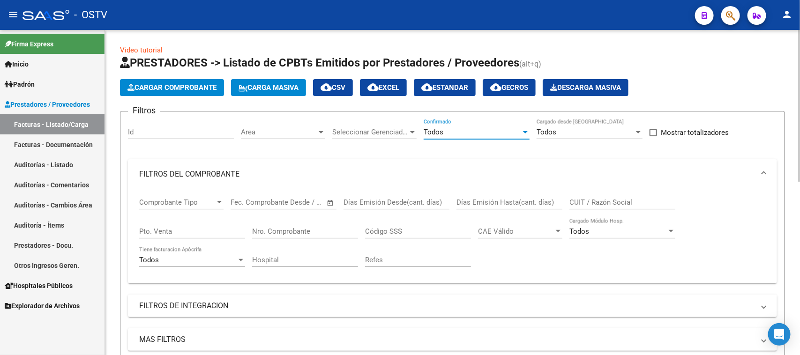
click at [205, 231] on input "Pto. Venta" at bounding box center [192, 231] width 106 height 8
type input "101"
click at [282, 230] on input "Nro. Comprobante" at bounding box center [305, 231] width 106 height 8
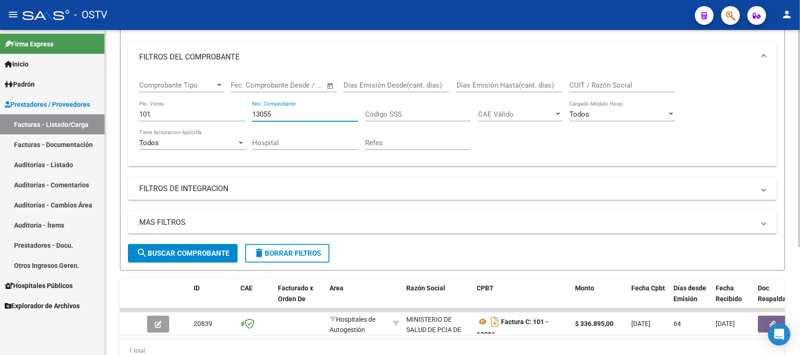
scroll to position [162, 0]
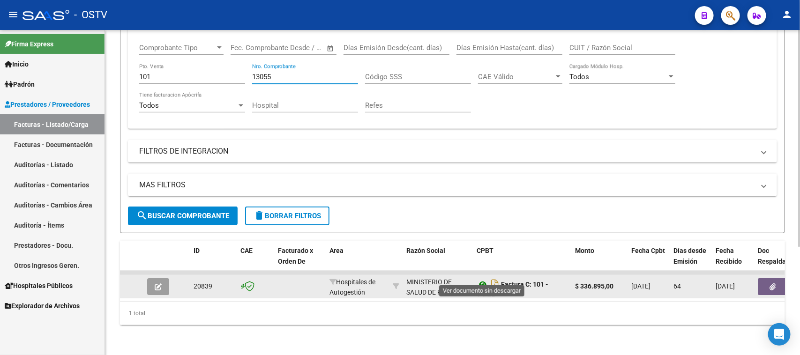
type input "13055"
click at [483, 279] on icon at bounding box center [483, 284] width 12 height 11
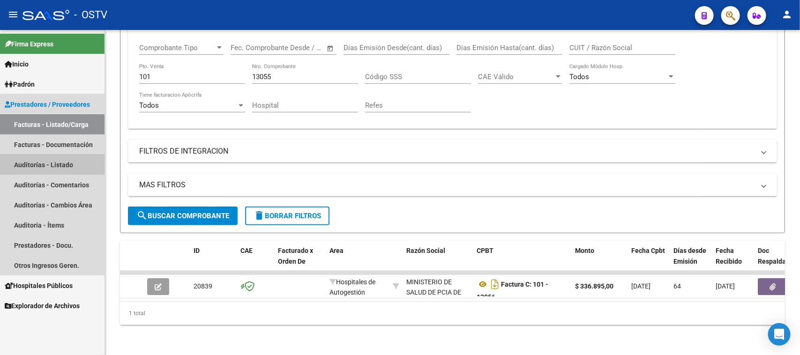
click at [62, 159] on link "Auditorías - Listado" at bounding box center [52, 165] width 105 height 20
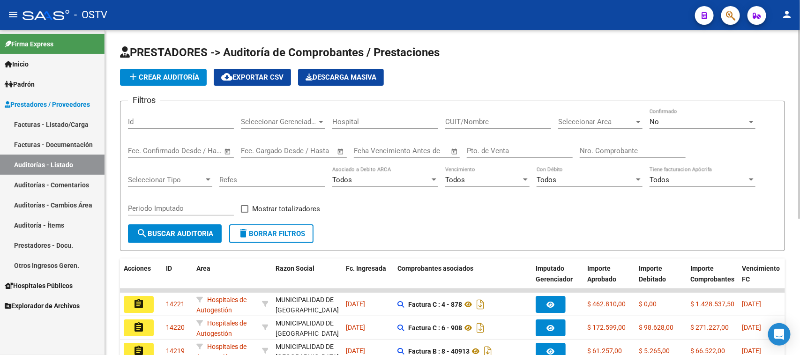
click at [657, 122] on span "No" at bounding box center [654, 122] width 9 height 8
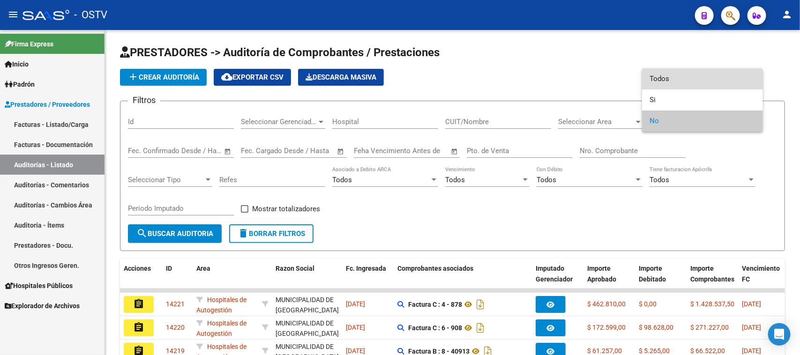
click at [666, 74] on span "Todos" at bounding box center [703, 78] width 106 height 21
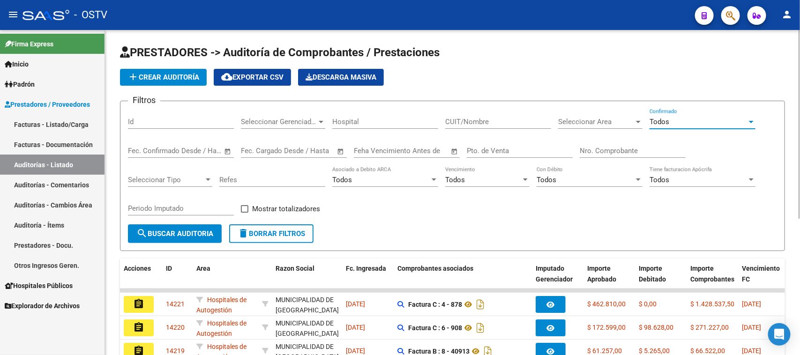
click at [505, 149] on input "Pto. de Venta" at bounding box center [520, 151] width 106 height 8
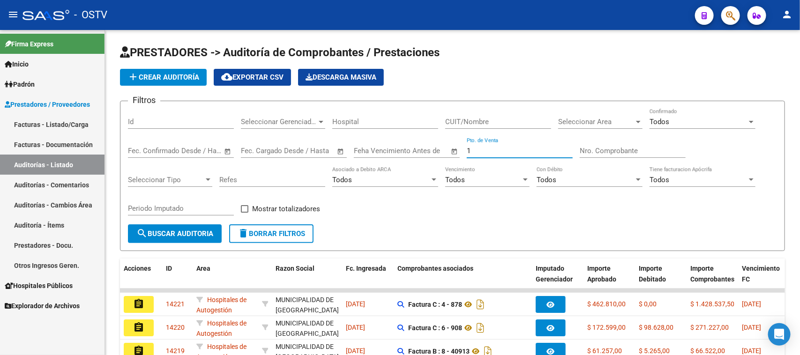
type input "1"
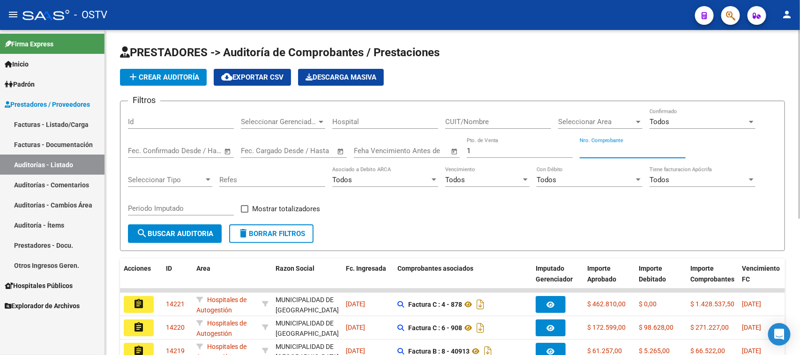
click at [626, 151] on input "Nro. Comprobante" at bounding box center [633, 151] width 106 height 8
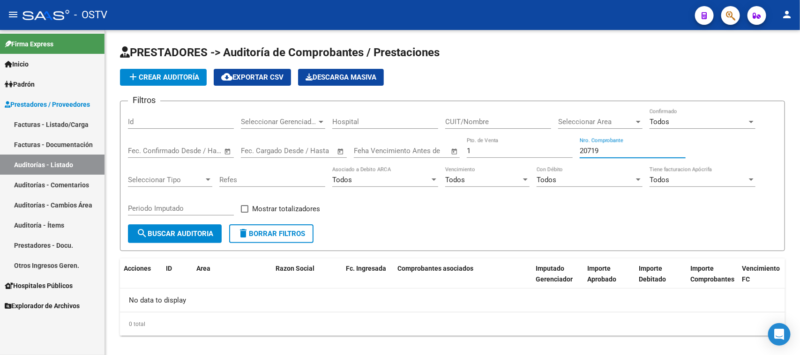
type input "20719"
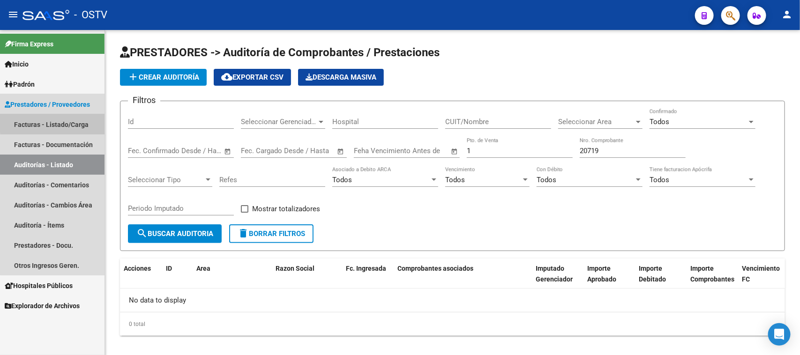
click at [59, 123] on link "Facturas - Listado/Carga" at bounding box center [52, 124] width 105 height 20
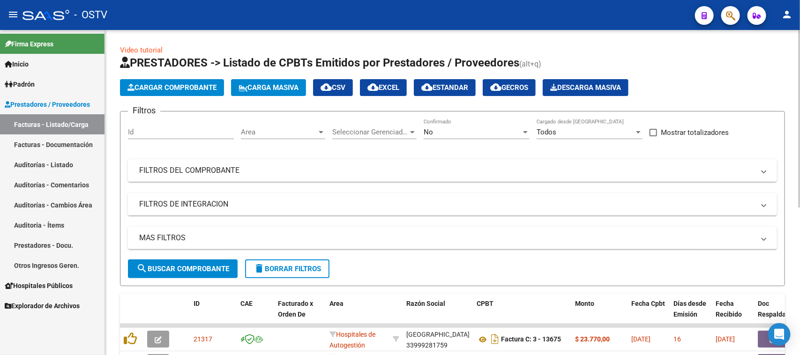
click at [442, 130] on div "No" at bounding box center [473, 132] width 98 height 8
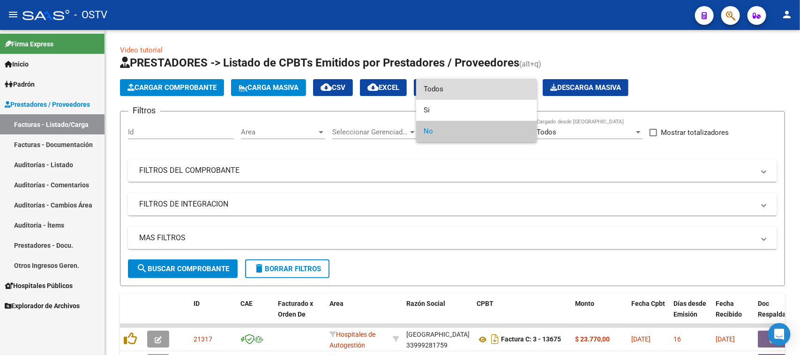
click at [452, 85] on span "Todos" at bounding box center [477, 89] width 106 height 21
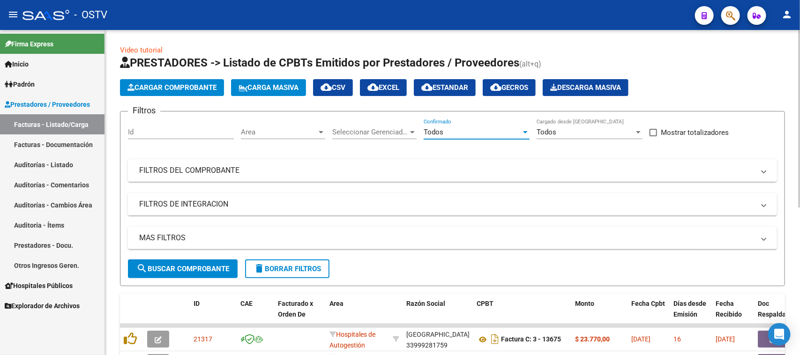
click at [401, 174] on mat-panel-title "FILTROS DEL COMPROBANTE" at bounding box center [447, 171] width 616 height 10
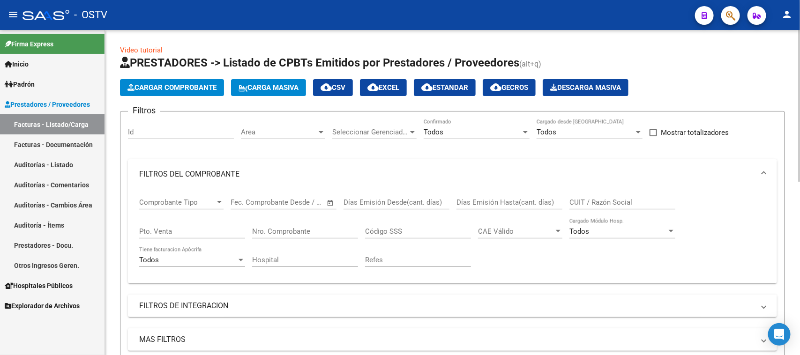
click at [201, 227] on input "Pto. Venta" at bounding box center [192, 231] width 106 height 8
type input "1"
click at [276, 228] on input "Nro. Comprobante" at bounding box center [305, 231] width 106 height 8
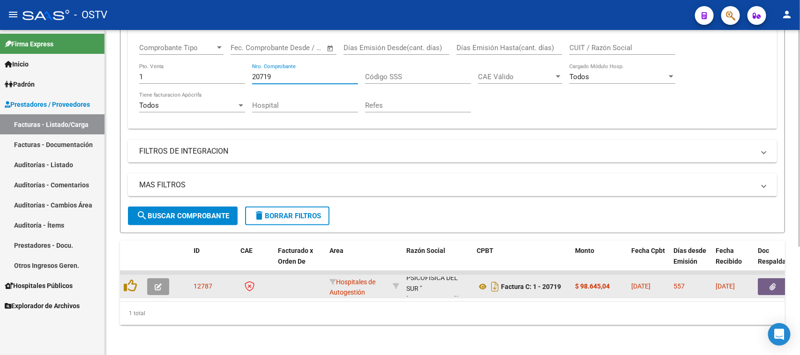
scroll to position [54, 0]
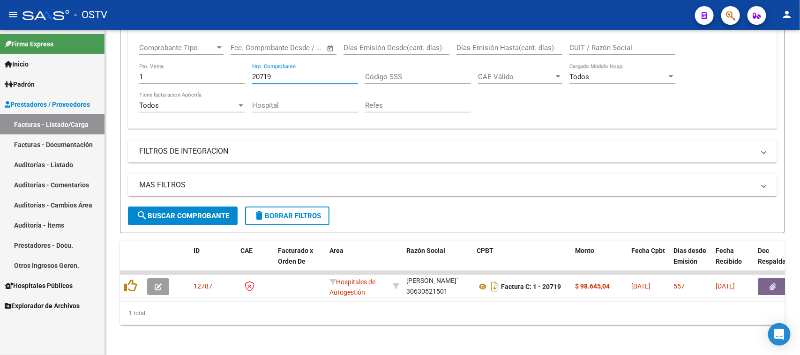
type input "20719"
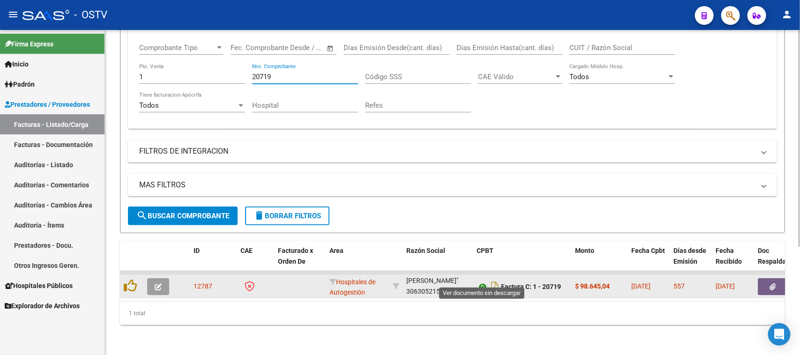
click at [482, 281] on icon at bounding box center [483, 286] width 12 height 11
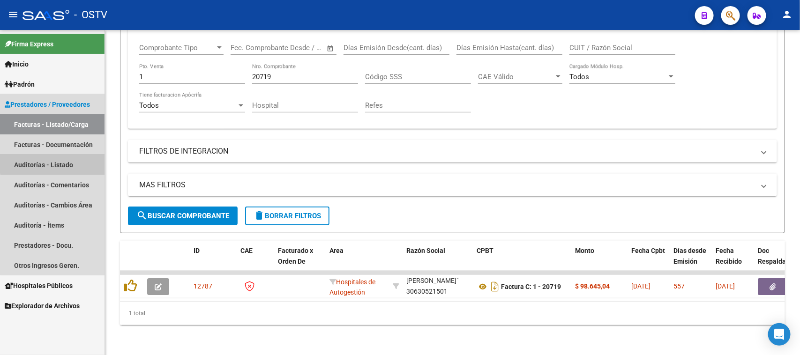
click at [59, 161] on link "Auditorías - Listado" at bounding box center [52, 165] width 105 height 20
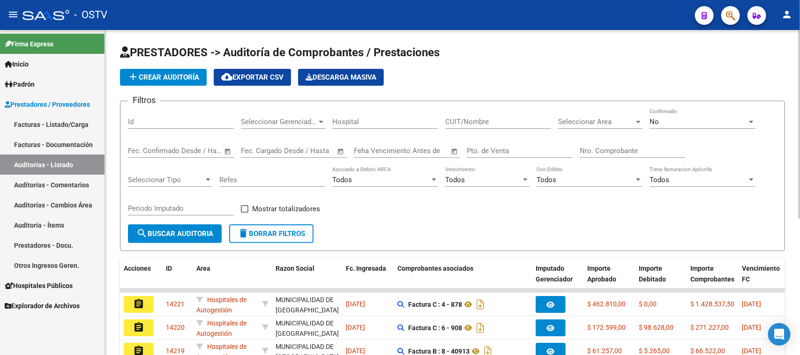
click at [664, 122] on div "No" at bounding box center [699, 122] width 98 height 8
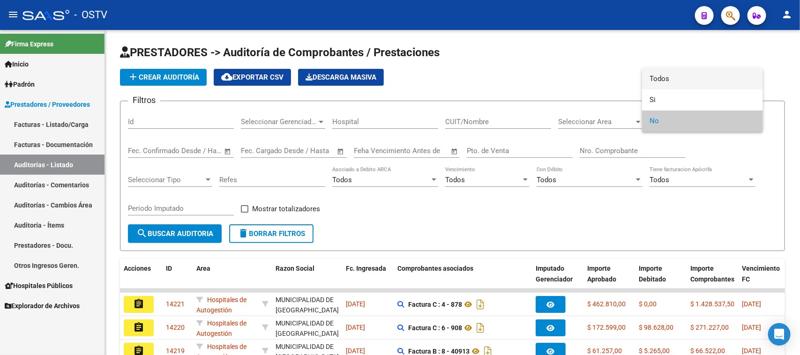
click at [654, 74] on span "Todos" at bounding box center [703, 78] width 106 height 21
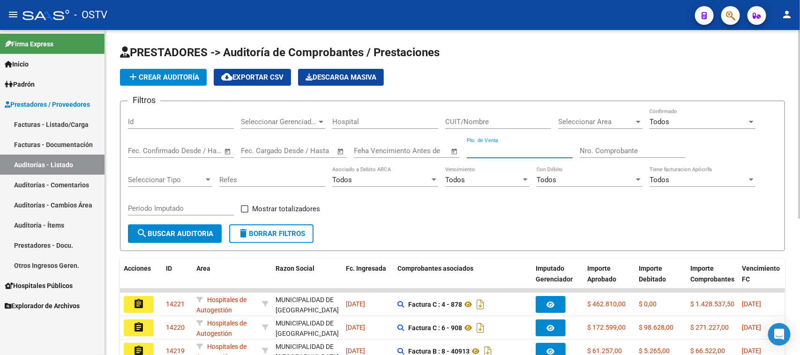
click at [519, 151] on input "Pto. de Venta" at bounding box center [520, 151] width 106 height 8
type input "2"
click at [594, 149] on input "Nro. Comprobante" at bounding box center [633, 151] width 106 height 8
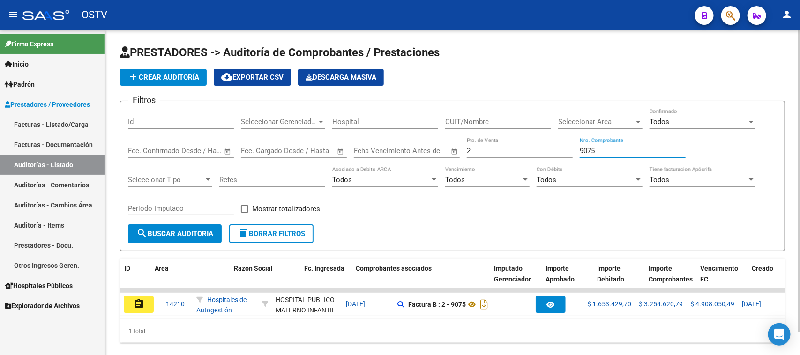
scroll to position [0, 582]
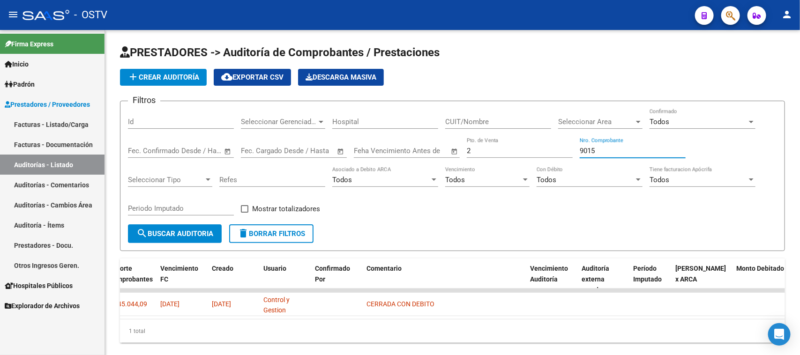
type input "9015"
